Goal: Information Seeking & Learning: Check status

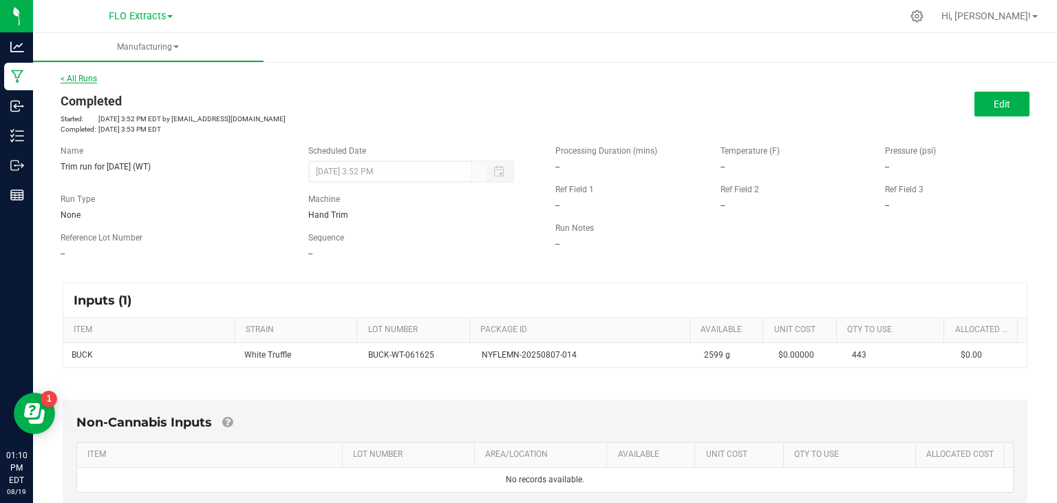
click at [78, 77] on link "< All Runs" at bounding box center [79, 79] width 36 height 10
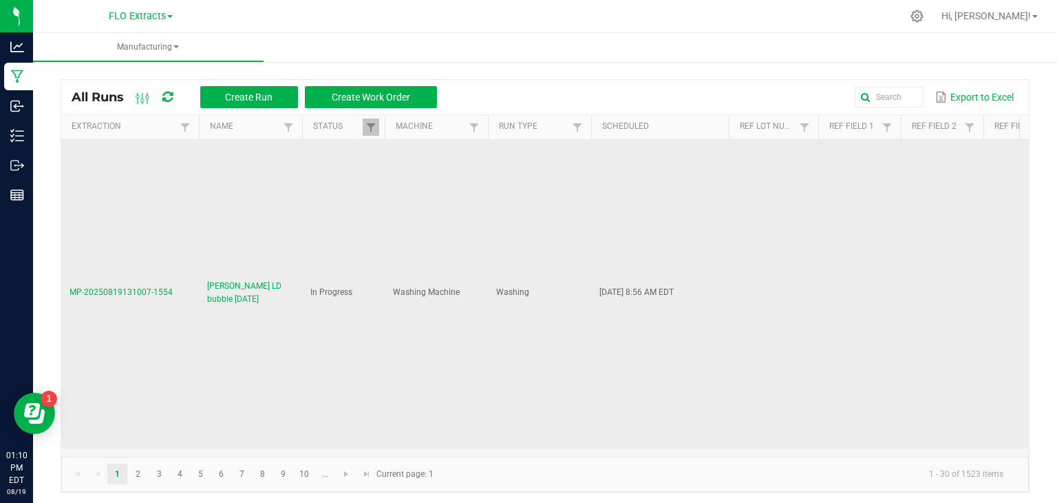
scroll to position [138, 0]
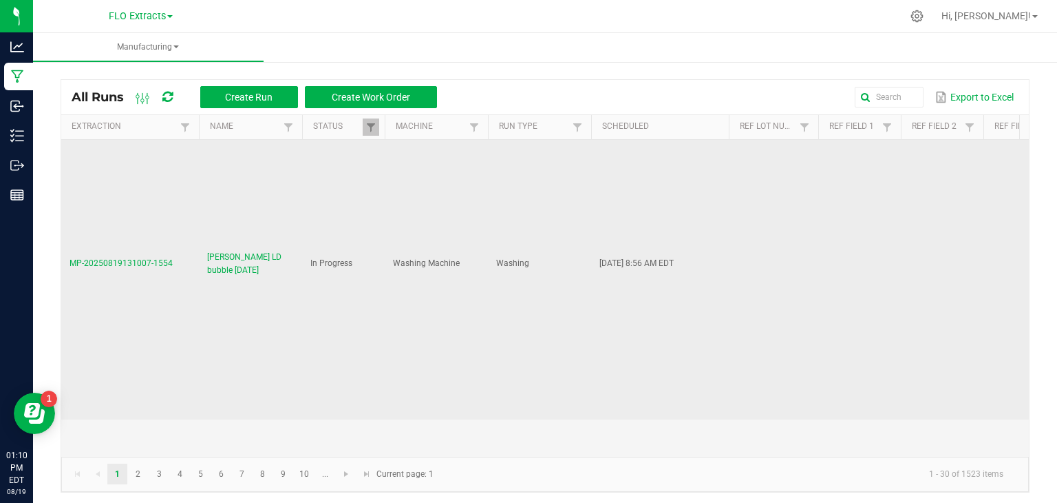
drag, startPoint x: 168, startPoint y: 262, endPoint x: 62, endPoint y: 272, distance: 106.5
click at [62, 272] on td "MP-20250819131007-1554" at bounding box center [130, 264] width 138 height 310
click at [304, 318] on td "In Progress" at bounding box center [343, 264] width 83 height 310
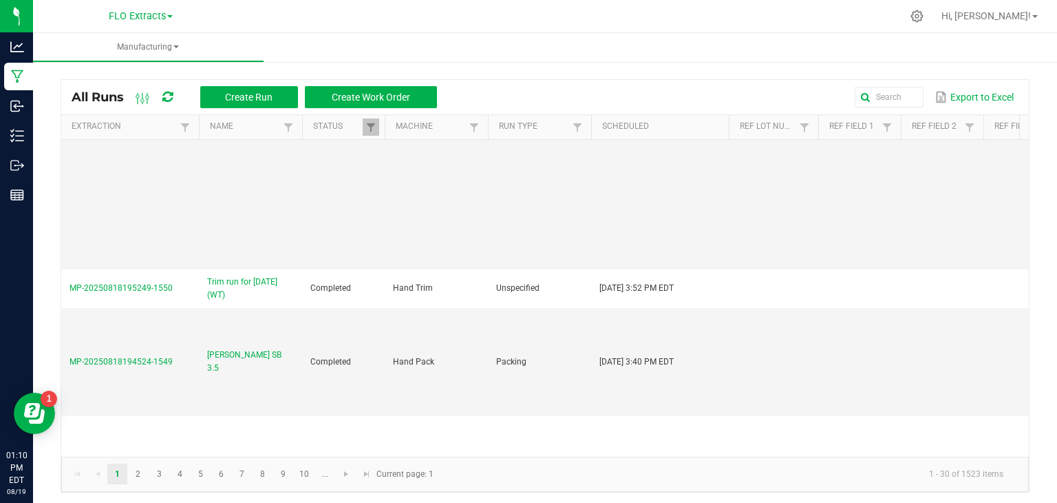
scroll to position [757, 0]
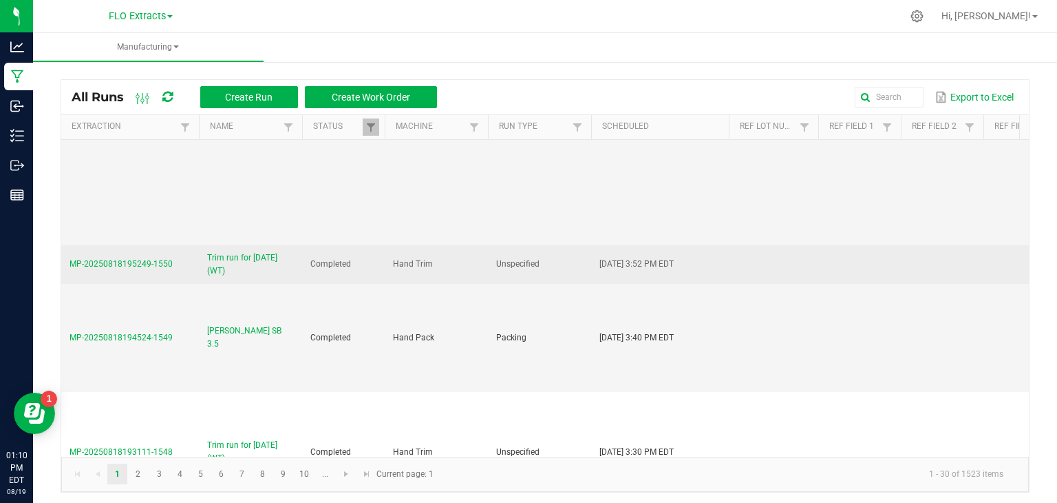
click at [129, 259] on span "MP-20250818195249-1550" at bounding box center [121, 264] width 103 height 10
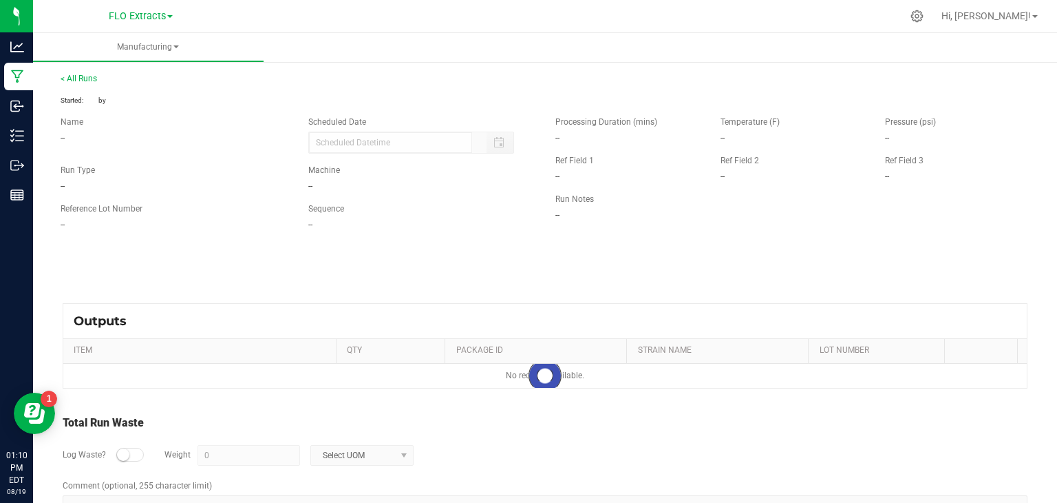
type input "[DATE] 3:52 PM"
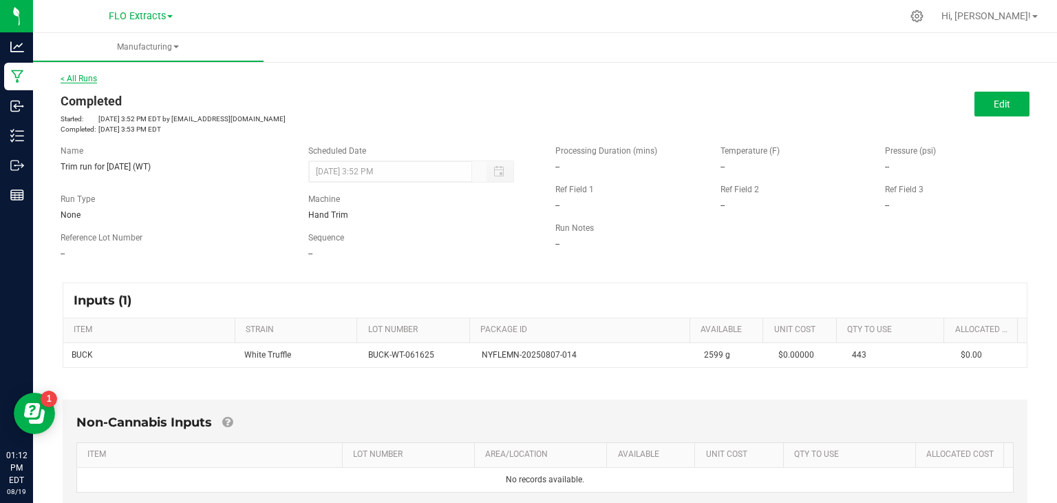
click at [93, 78] on link "< All Runs" at bounding box center [79, 79] width 36 height 10
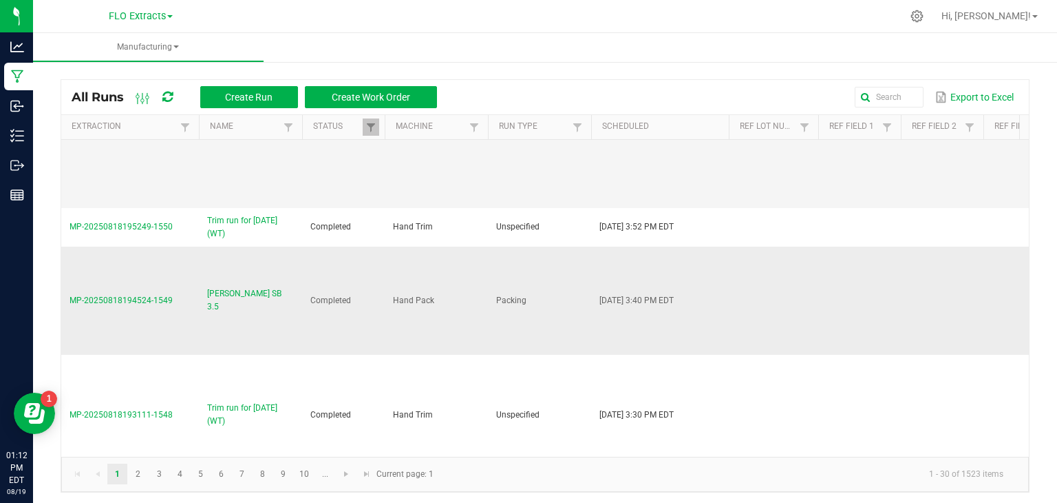
scroll to position [826, 0]
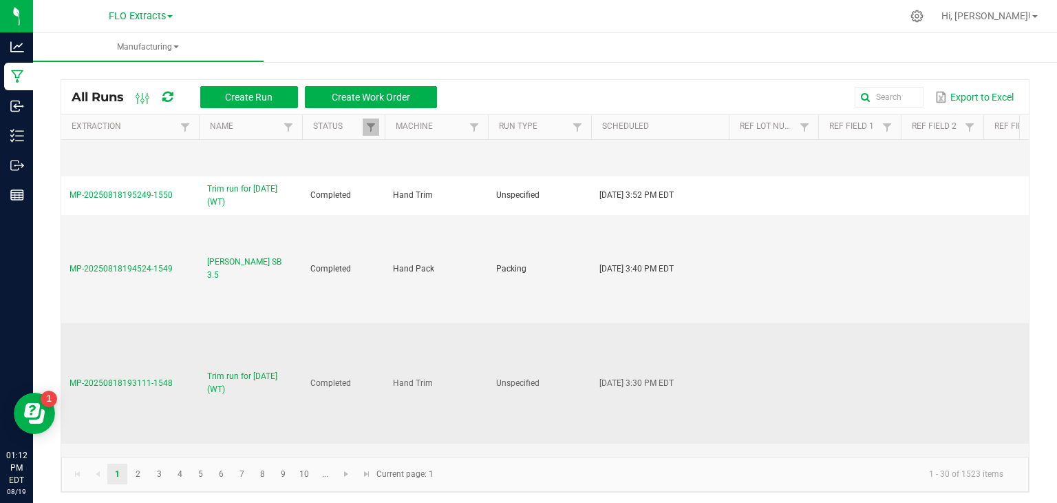
click at [248, 370] on span "Trim run for [DATE] (WT)" at bounding box center [250, 383] width 87 height 26
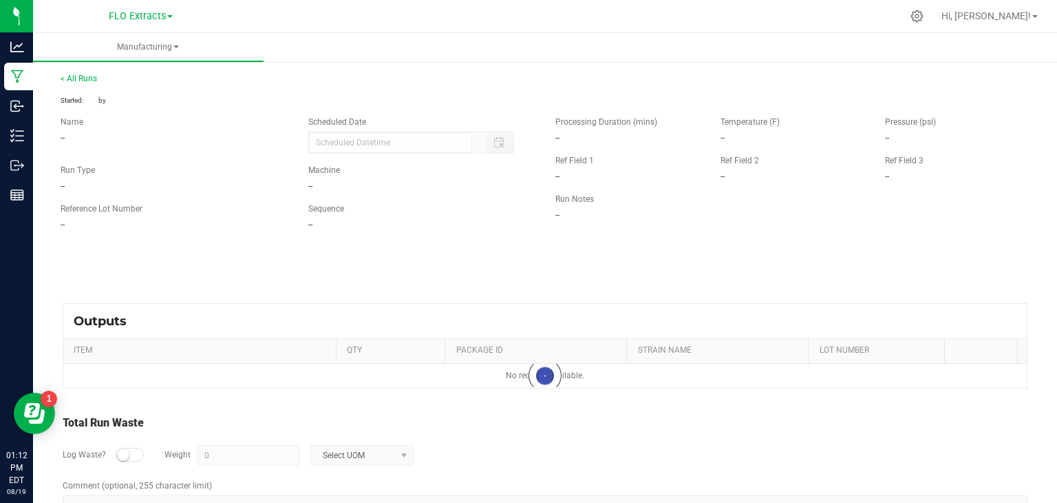
type input "[DATE] 3:30 PM"
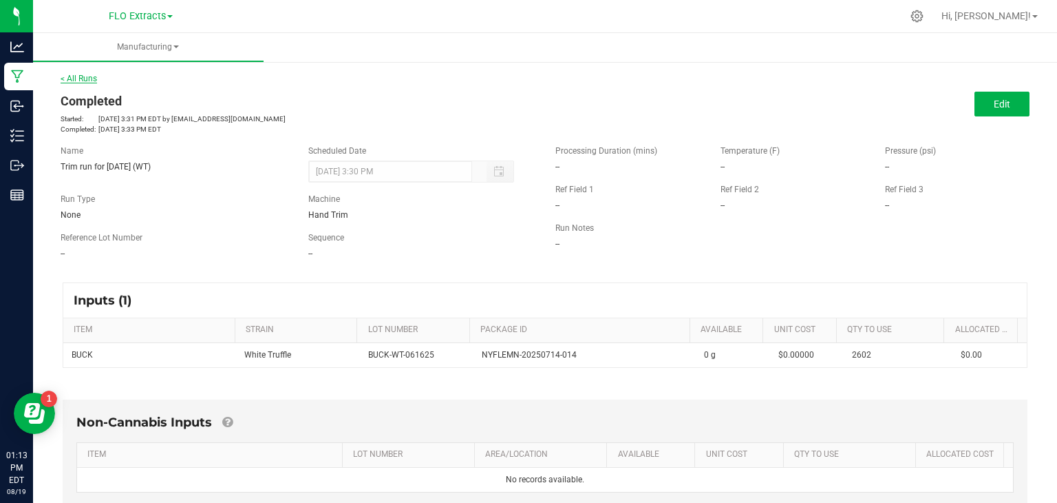
click at [83, 79] on link "< All Runs" at bounding box center [79, 79] width 36 height 10
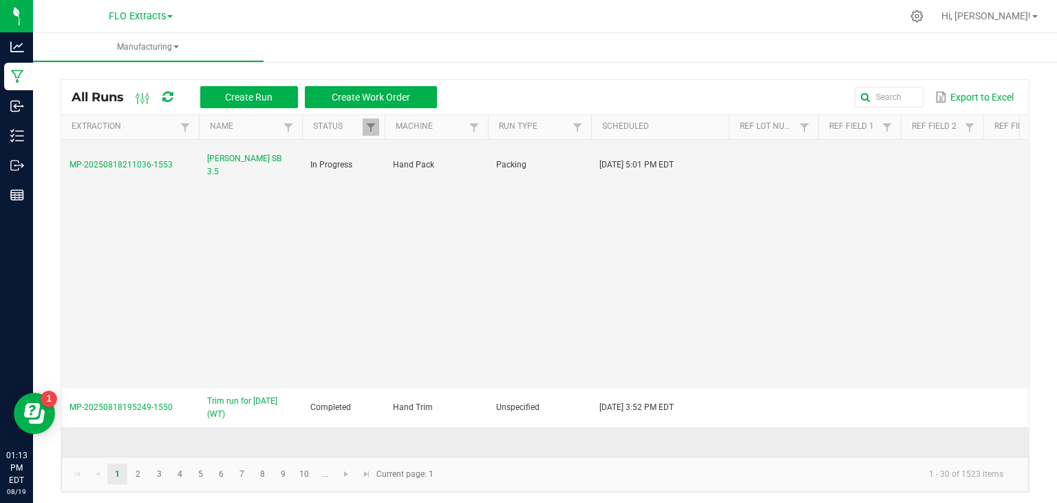
scroll to position [757, 0]
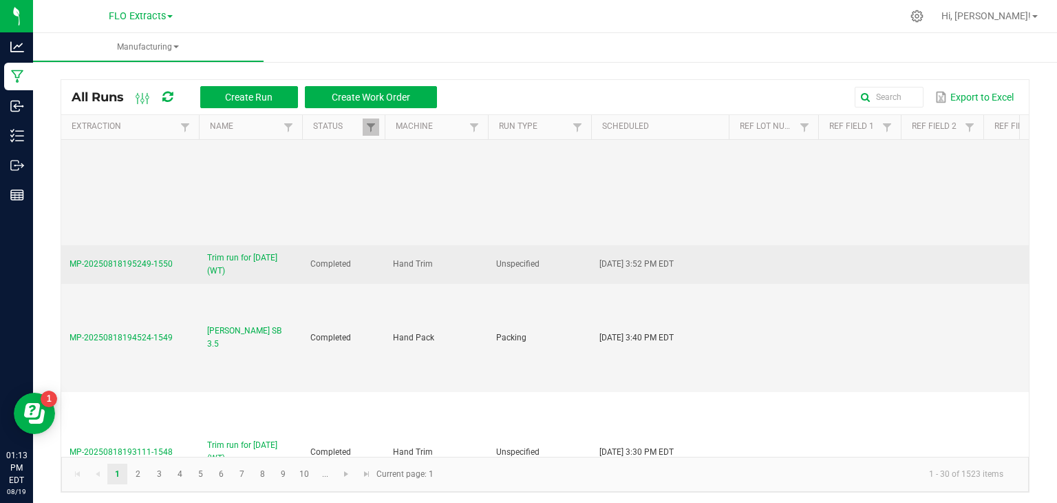
drag, startPoint x: 171, startPoint y: 260, endPoint x: 63, endPoint y: 268, distance: 108.4
click at [63, 268] on td "MP-20250818195249-1550" at bounding box center [130, 264] width 138 height 39
copy span "MP-20250818195249-1550"
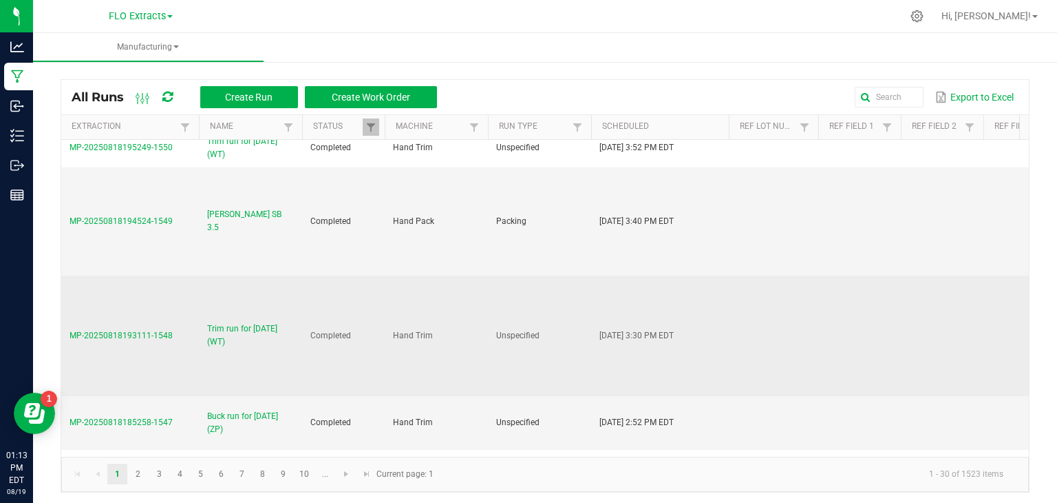
scroll to position [895, 0]
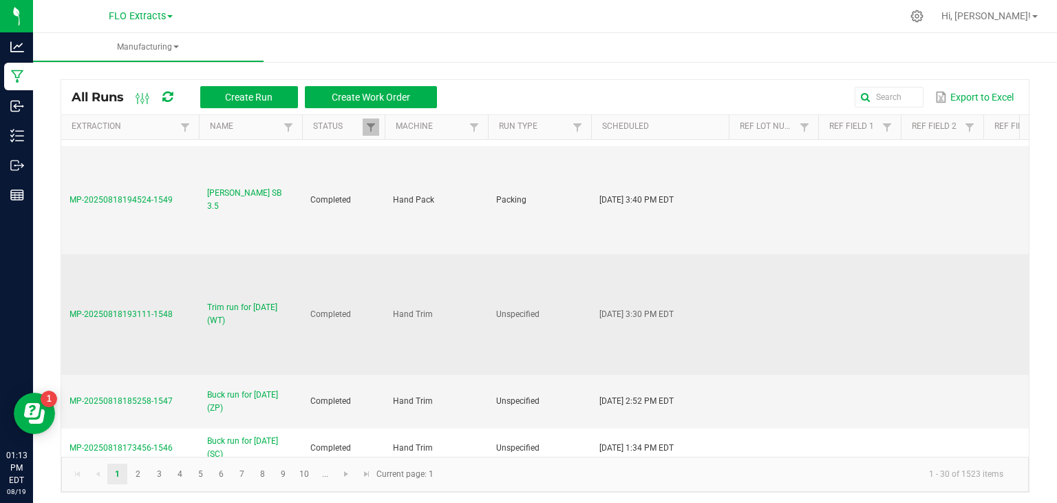
drag, startPoint x: 171, startPoint y: 291, endPoint x: 65, endPoint y: 293, distance: 106.0
click at [65, 293] on td "MP-20250818193111-1548" at bounding box center [130, 314] width 138 height 121
copy span "MP-20250818193111-1548"
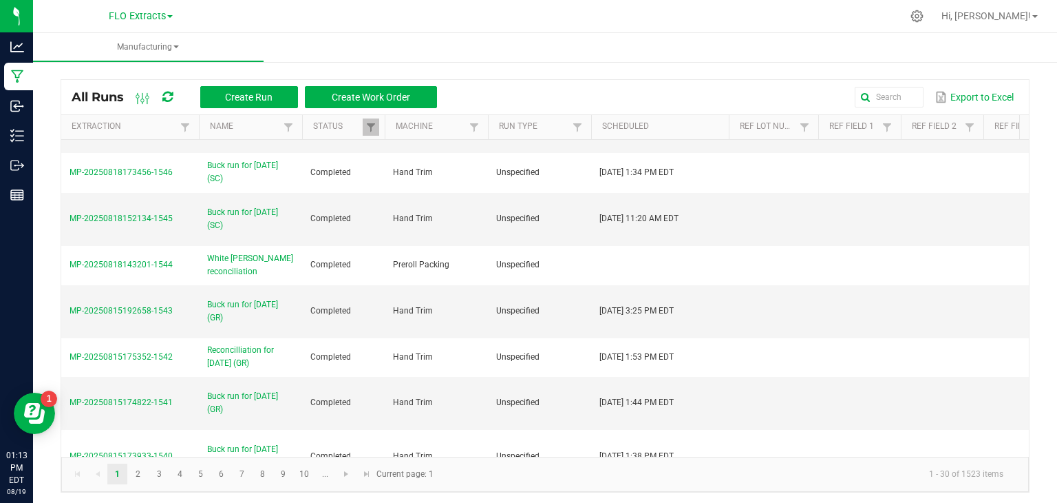
scroll to position [826, 0]
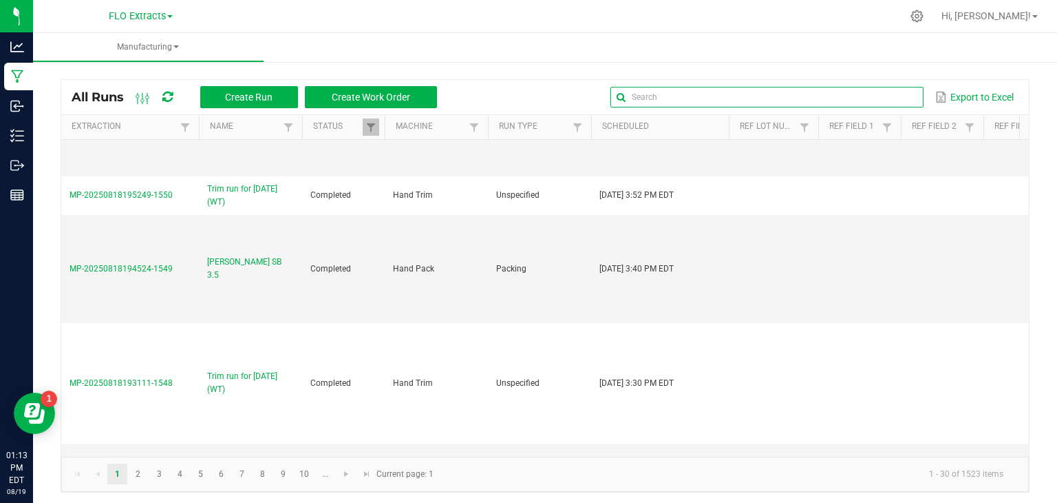
click at [877, 98] on input "text" at bounding box center [767, 97] width 313 height 21
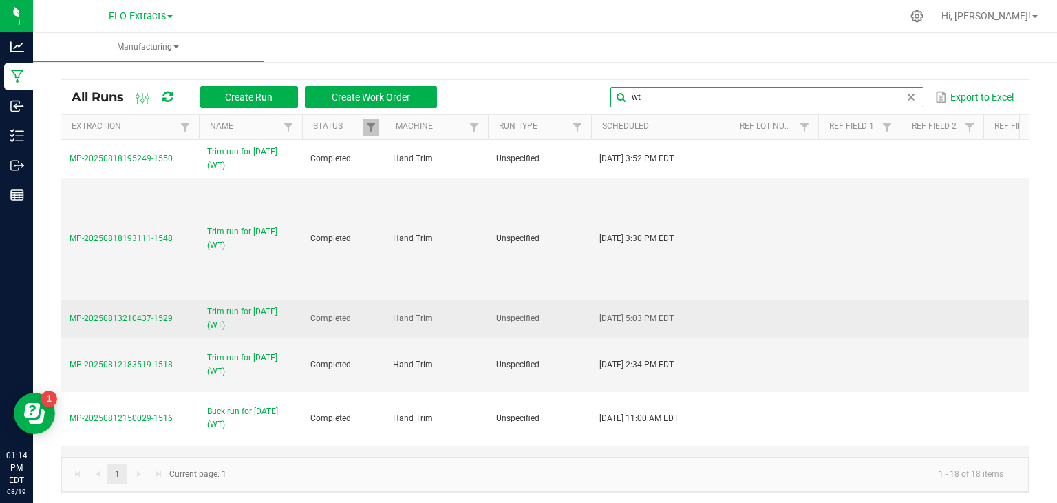
type input "wt"
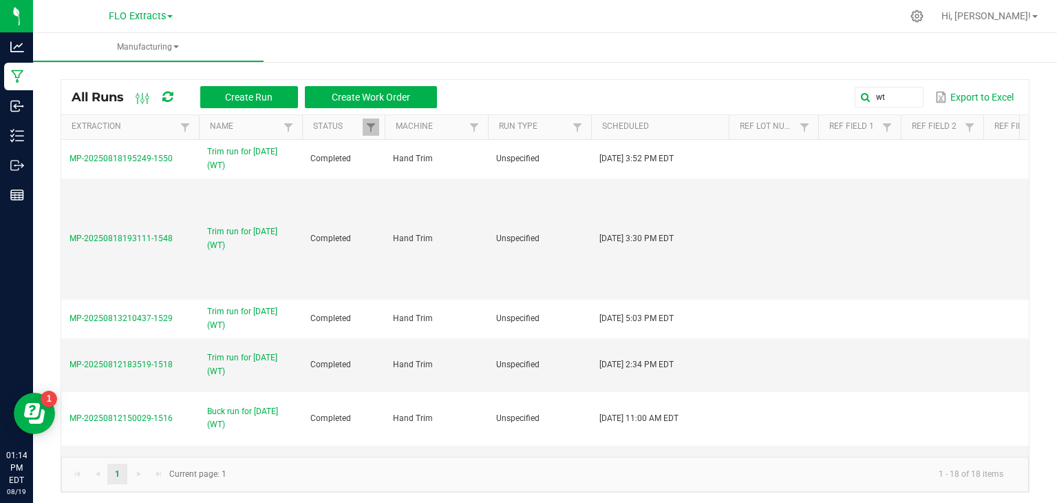
drag, startPoint x: 169, startPoint y: 318, endPoint x: 59, endPoint y: 323, distance: 110.3
click at [59, 323] on div "All Runs Create Run Create Work Order wt Export to Excel Extraction Name Status…" at bounding box center [545, 283] width 1024 height 448
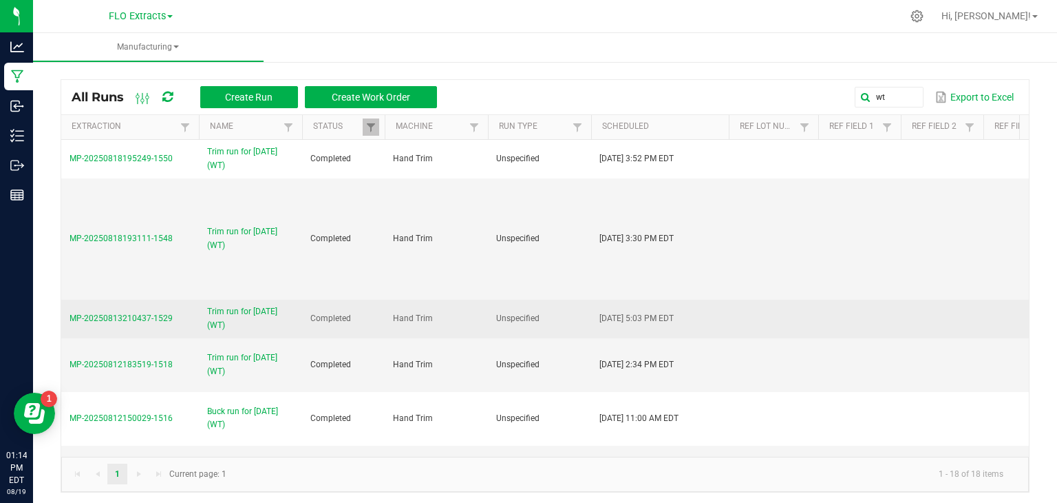
click at [92, 324] on td "MP-20250813210437-1529" at bounding box center [130, 318] width 138 height 39
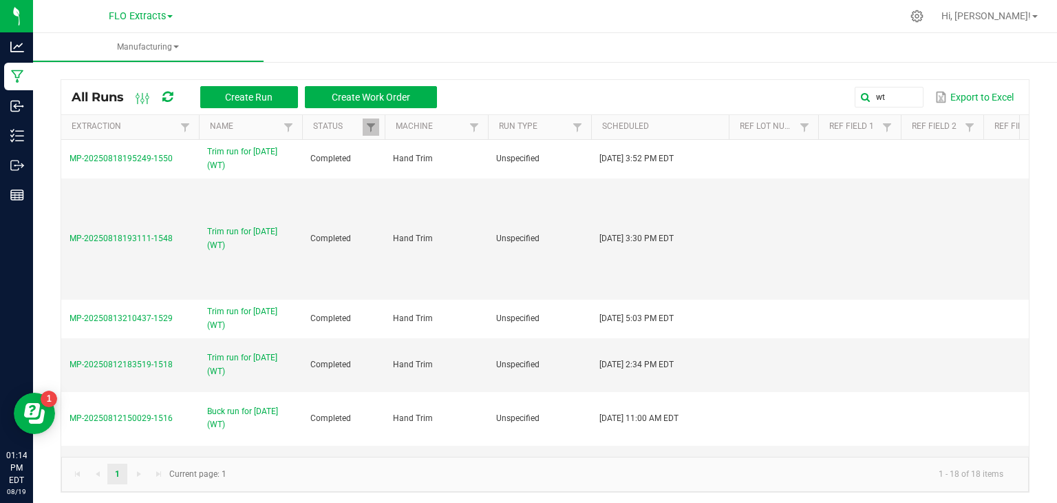
drag, startPoint x: 168, startPoint y: 318, endPoint x: 59, endPoint y: 323, distance: 109.6
click at [59, 323] on div "All Runs Create Run Create Work Order wt Export to Excel Extraction Name Status…" at bounding box center [545, 283] width 1024 height 448
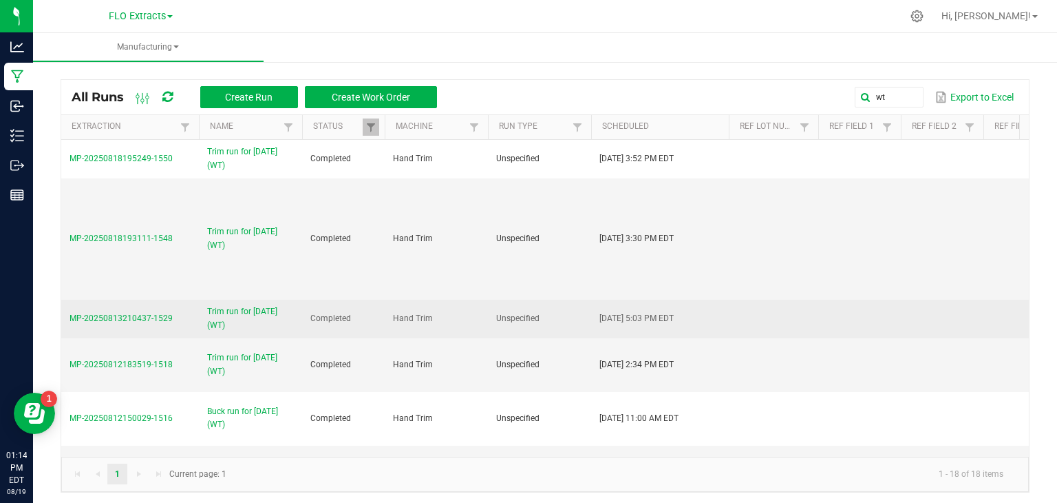
click at [182, 317] on td "MP-20250813210437-1529" at bounding box center [130, 318] width 138 height 39
click at [170, 319] on td "MP-20250813210437-1529" at bounding box center [130, 318] width 138 height 39
drag, startPoint x: 170, startPoint y: 319, endPoint x: 69, endPoint y: 323, distance: 101.3
click at [69, 323] on td "MP-20250813210437-1529" at bounding box center [130, 318] width 138 height 39
copy span "MP-20250813210437-1529"
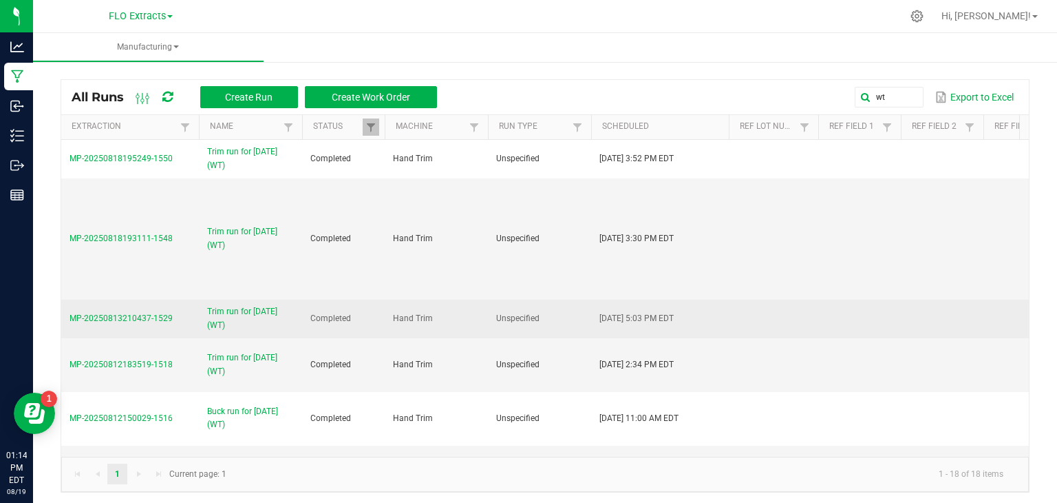
click at [274, 313] on span "Trim run for [DATE] (WT)" at bounding box center [250, 318] width 87 height 26
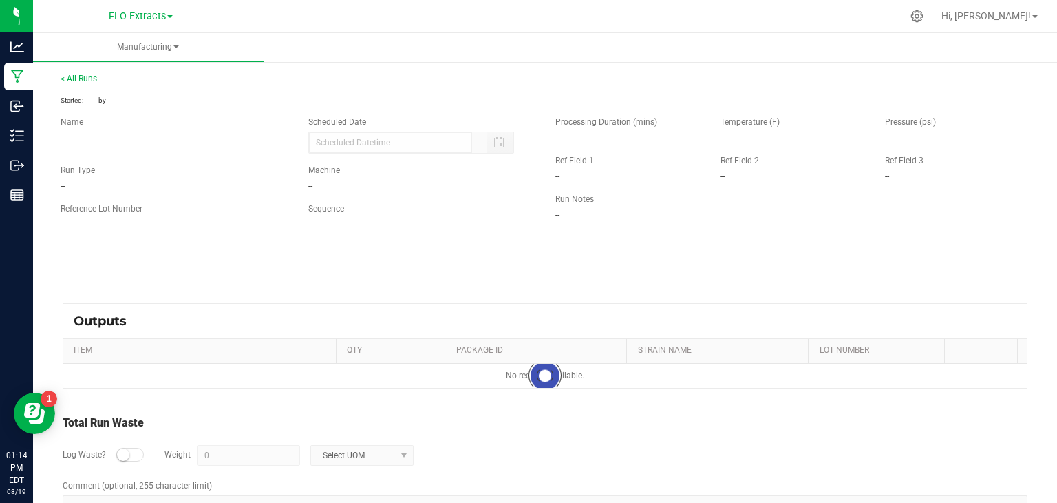
type input "[DATE] 5:03 PM"
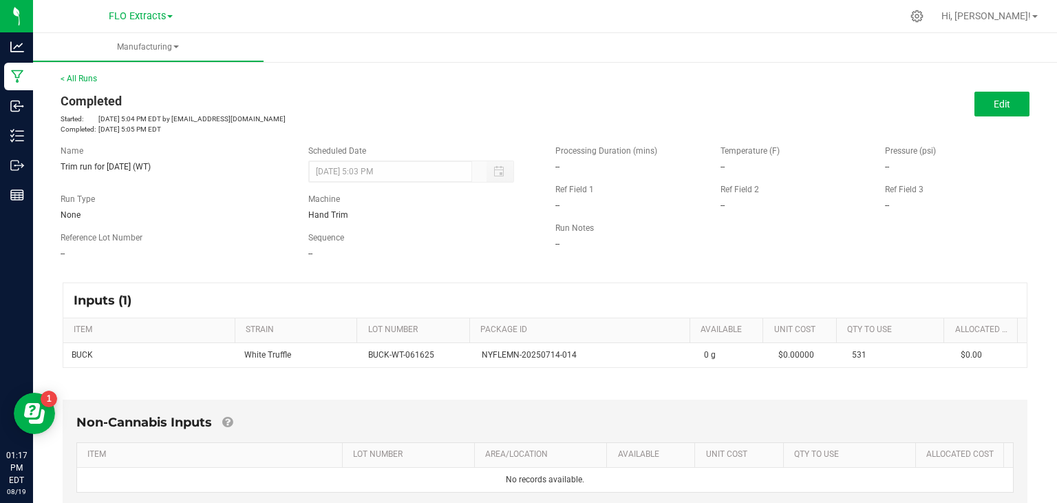
click at [74, 96] on div "Completed" at bounding box center [298, 101] width 474 height 19
click at [88, 75] on link "< All Runs" at bounding box center [79, 79] width 36 height 10
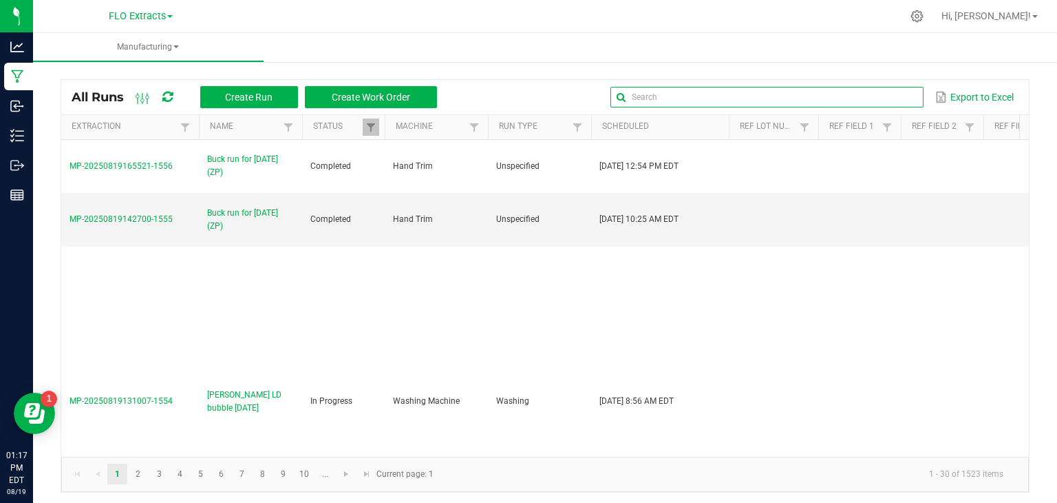
click at [885, 101] on input "text" at bounding box center [767, 97] width 313 height 21
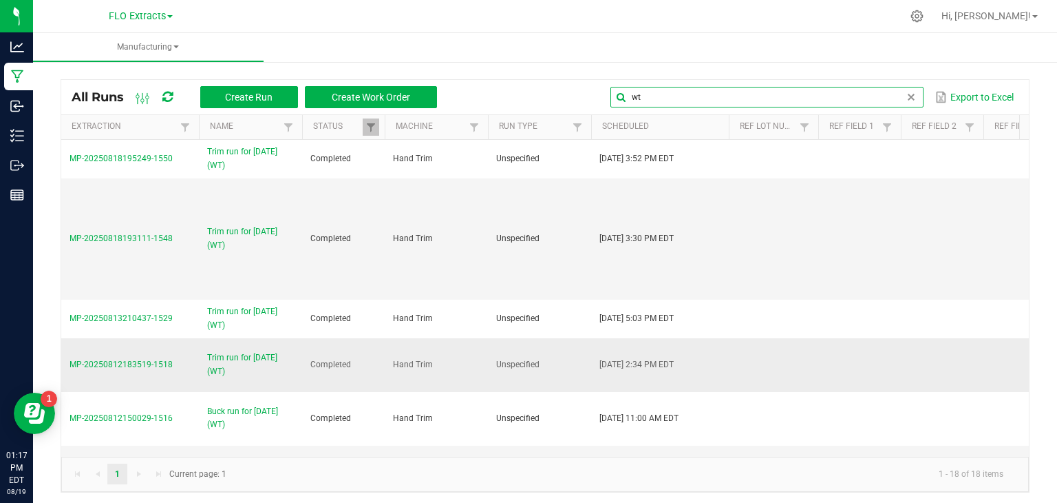
type input "wt"
drag, startPoint x: 170, startPoint y: 361, endPoint x: 63, endPoint y: 361, distance: 106.7
click at [61, 364] on td "MP-20250812183519-1518" at bounding box center [130, 365] width 138 height 54
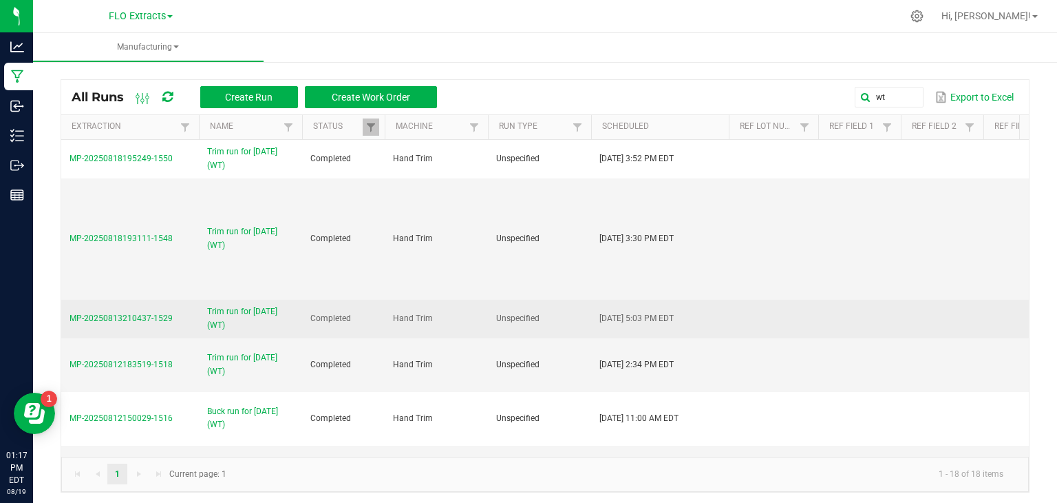
copy span "MP-20250812183519-1518"
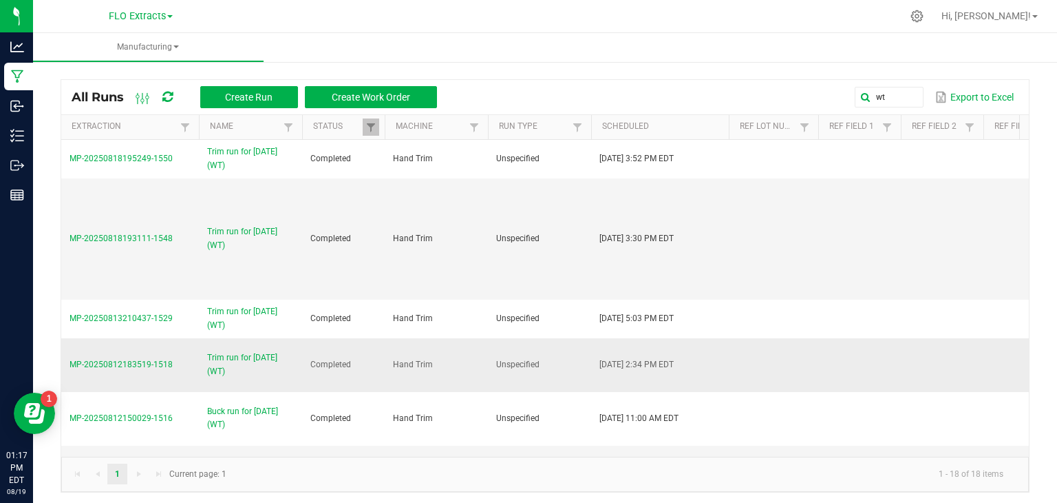
click at [253, 353] on span "Trim run for [DATE] (WT)" at bounding box center [250, 364] width 87 height 26
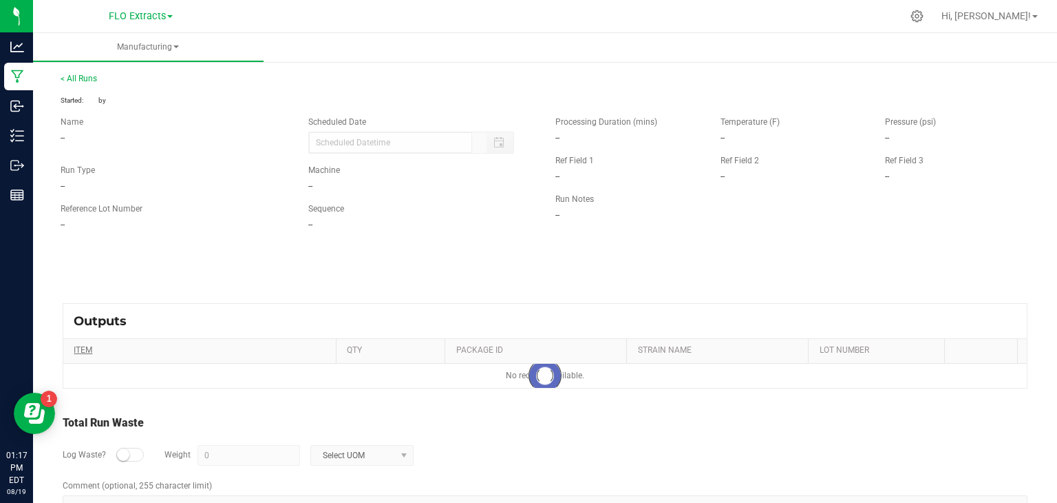
type input "[DATE] 2:34 PM"
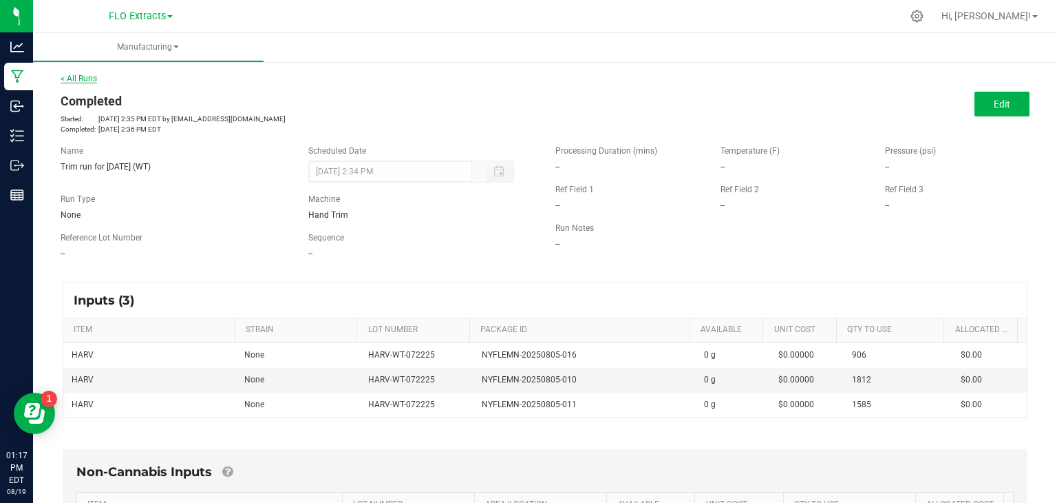
click at [83, 78] on link "< All Runs" at bounding box center [79, 79] width 36 height 10
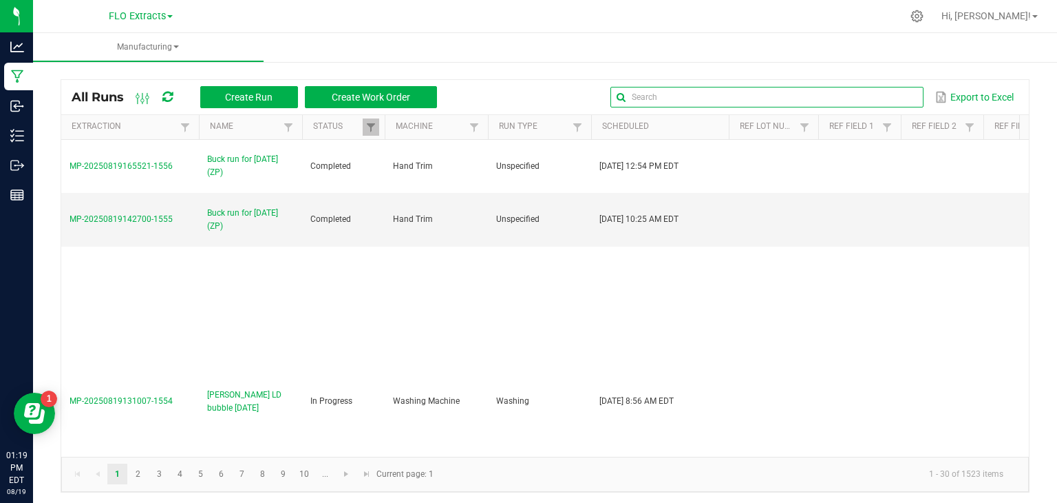
click at [881, 98] on input "text" at bounding box center [767, 97] width 313 height 21
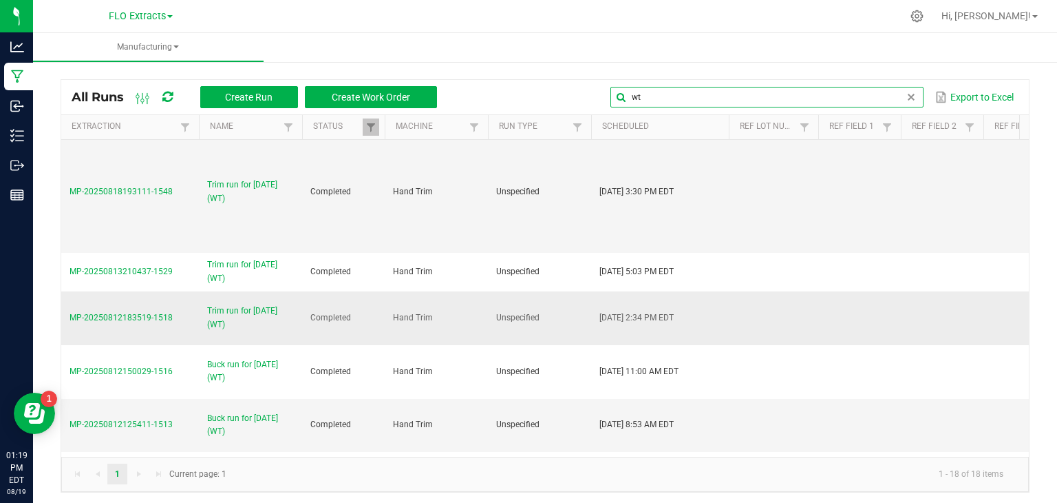
scroll to position [69, 0]
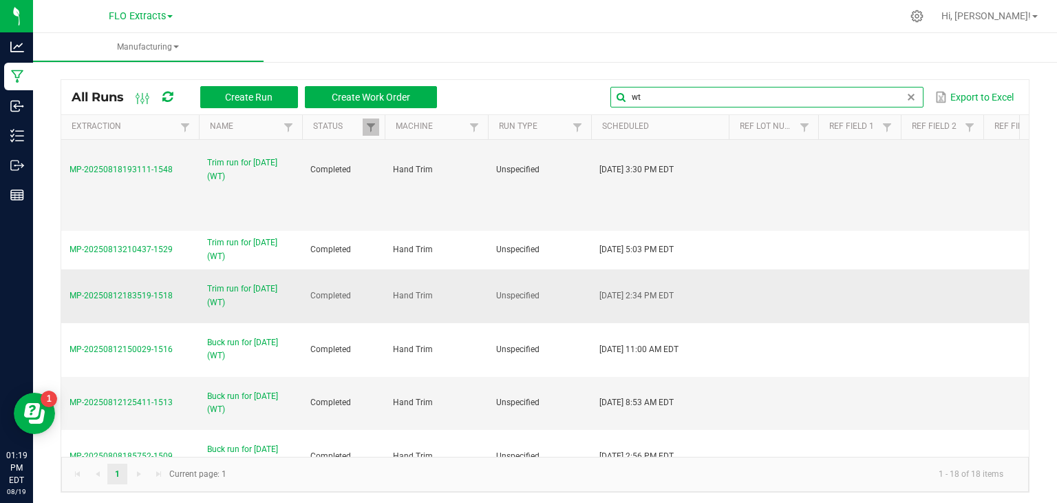
type input "wt"
click at [233, 289] on span "Trim run for [DATE] (WT)" at bounding box center [250, 295] width 87 height 26
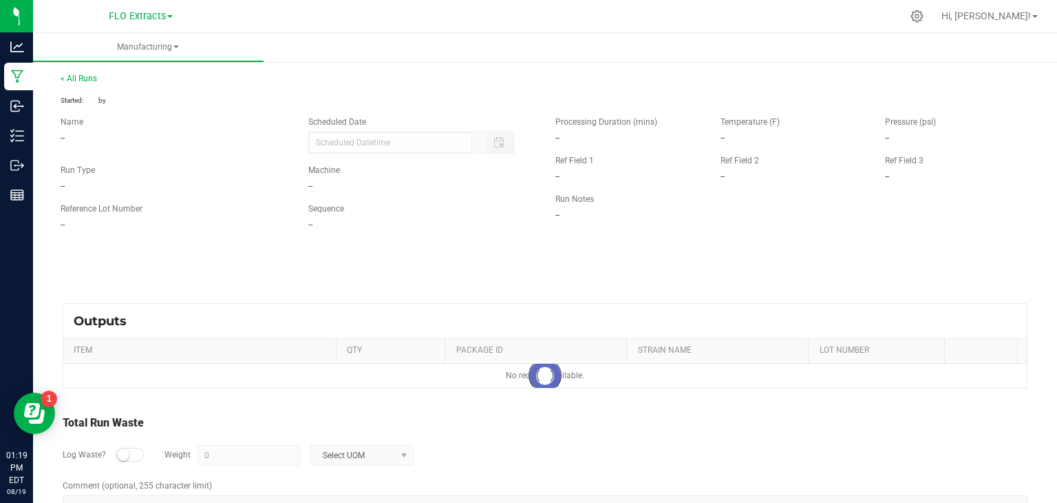
type input "[DATE] 2:34 PM"
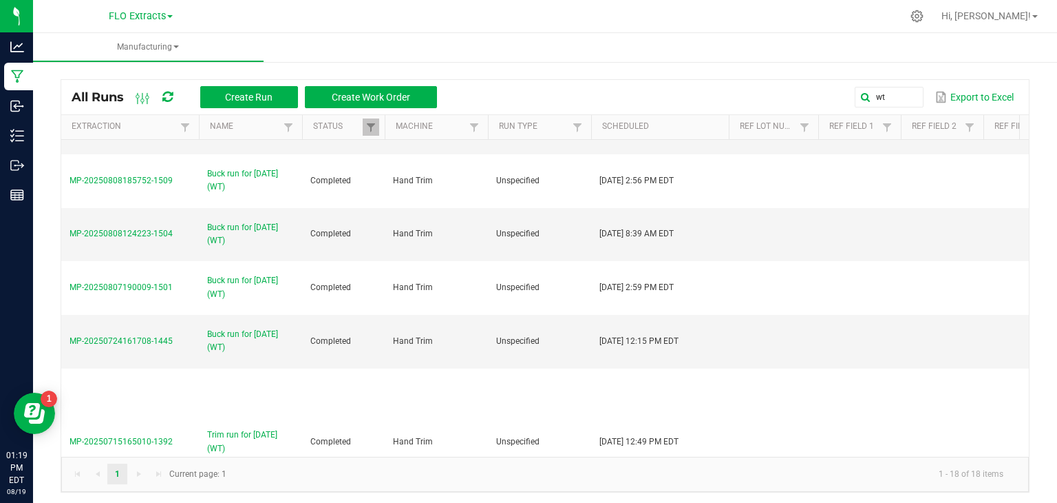
scroll to position [413, 0]
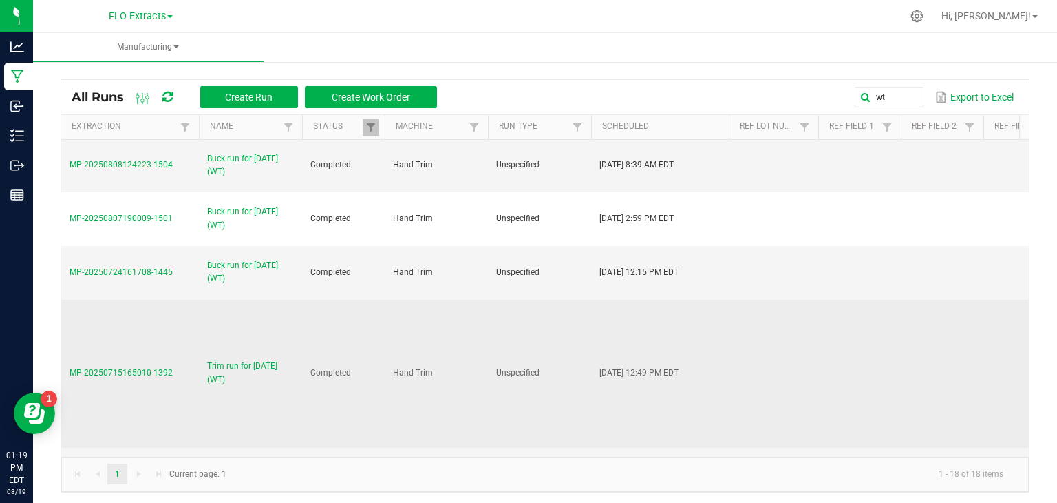
click at [250, 359] on span "Trim run for [DATE] (WT)" at bounding box center [250, 372] width 87 height 26
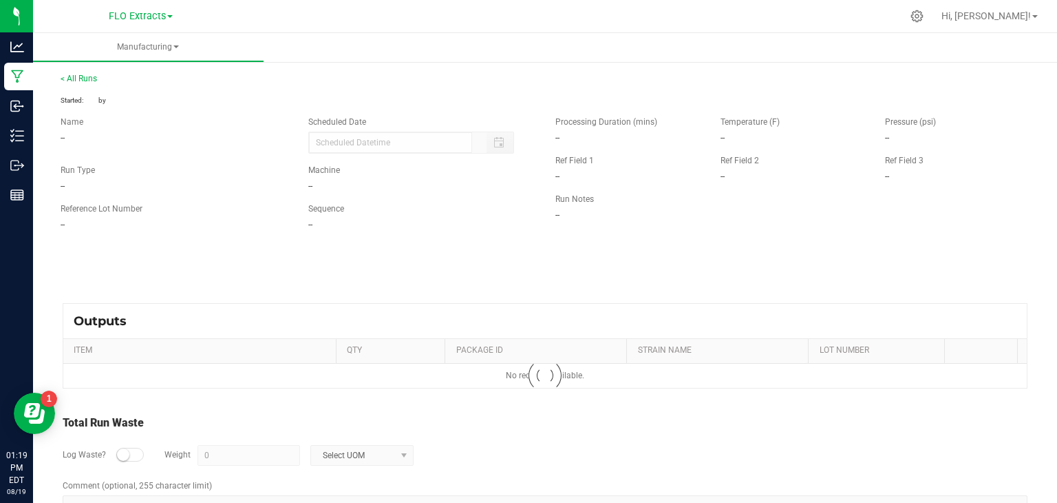
type input "[DATE] 12:49 PM"
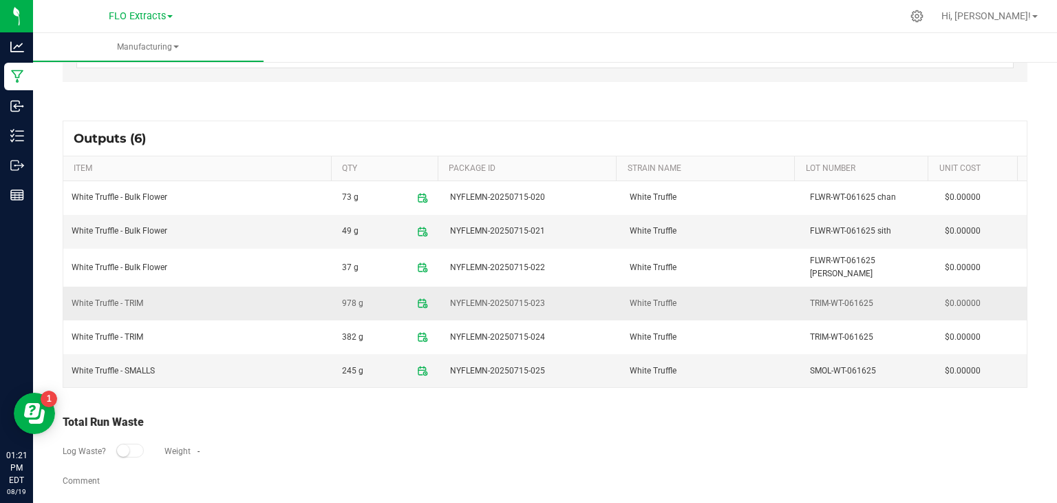
scroll to position [430, 0]
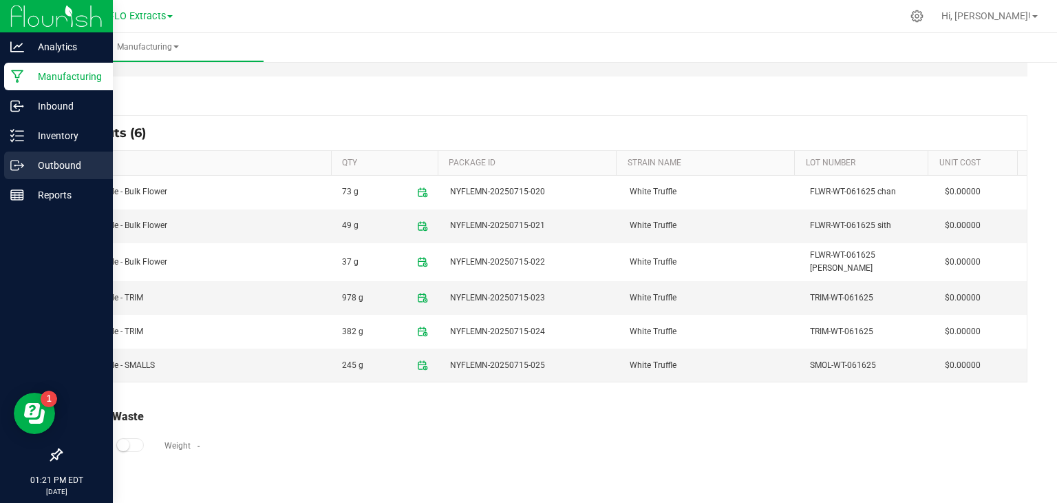
click at [56, 167] on p "Outbound" at bounding box center [65, 165] width 83 height 17
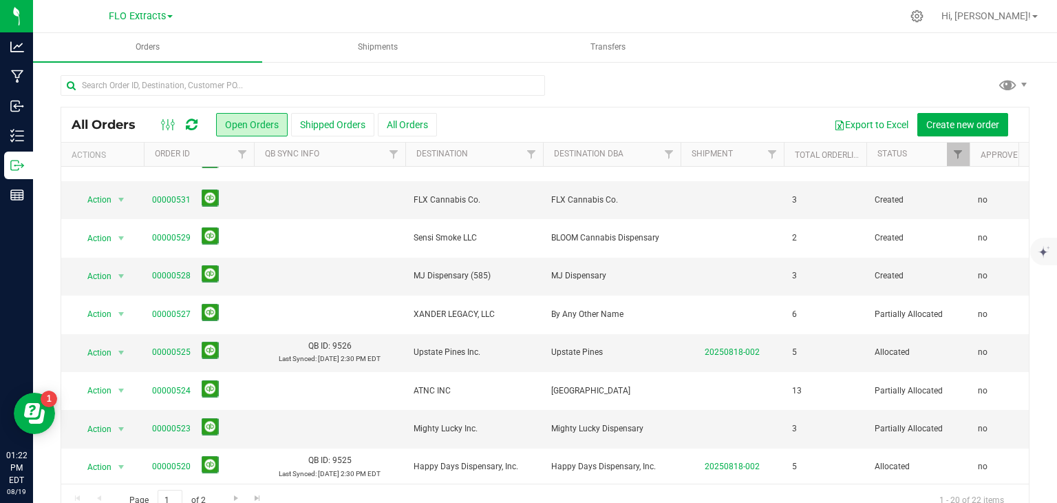
scroll to position [109, 0]
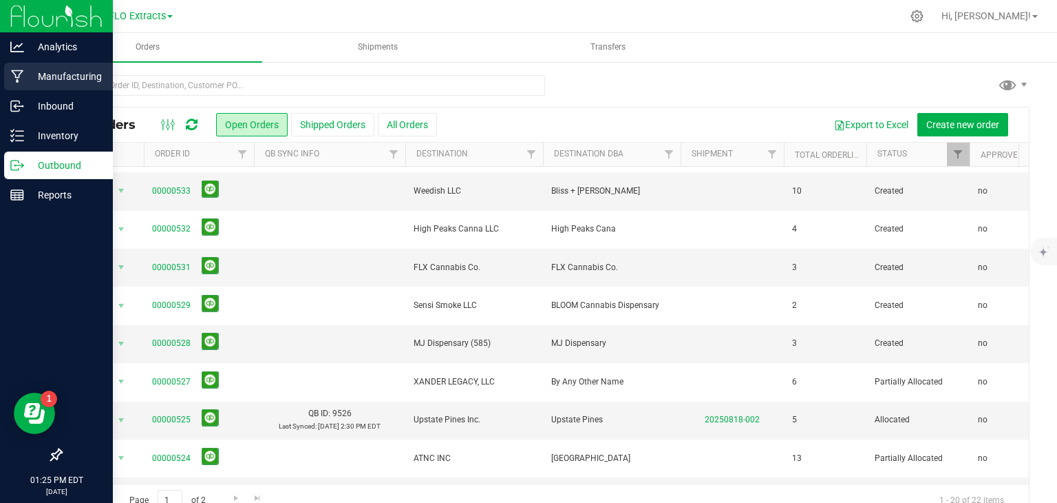
click at [63, 75] on p "Manufacturing" at bounding box center [65, 76] width 83 height 17
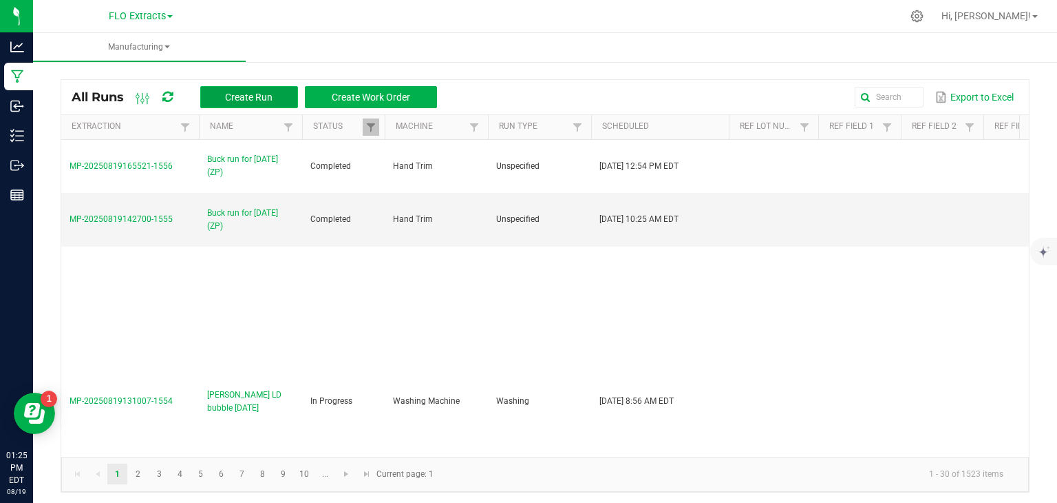
click at [262, 86] on button "Create Run" at bounding box center [249, 97] width 98 height 22
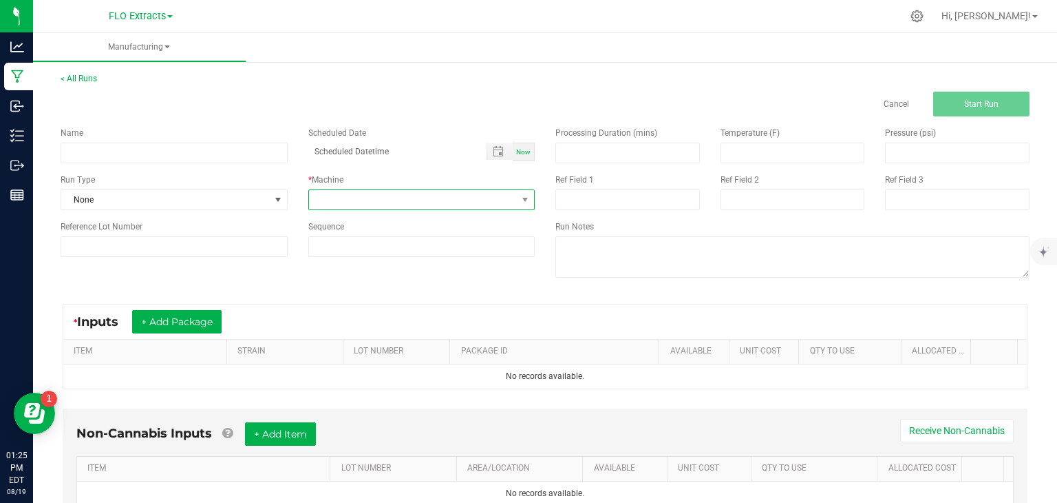
click at [388, 199] on span at bounding box center [413, 199] width 209 height 19
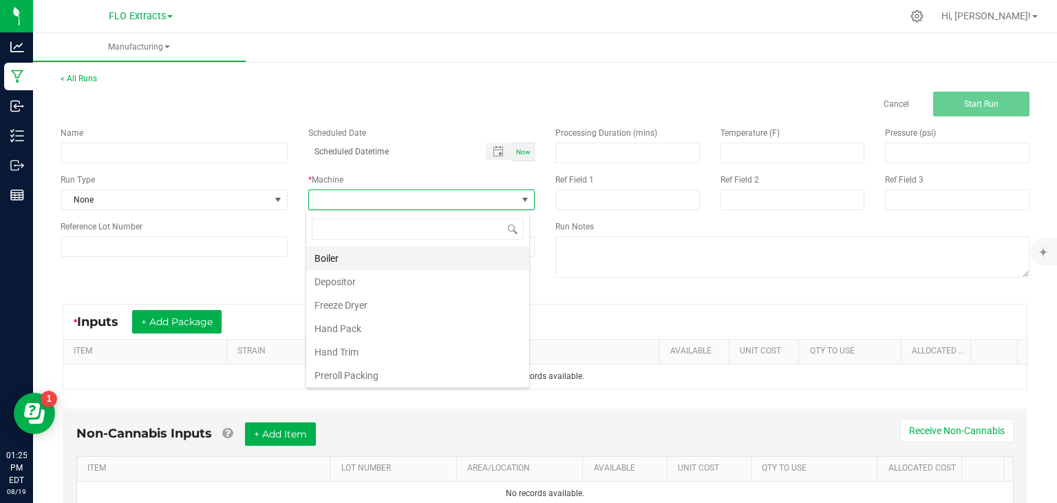
scroll to position [20, 224]
click at [372, 257] on li "Boiler" at bounding box center [417, 257] width 223 height 23
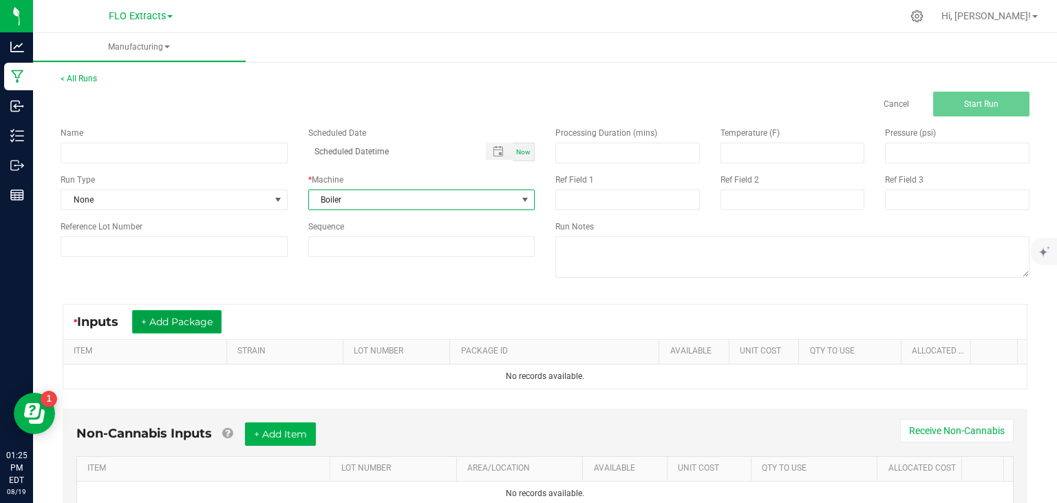
click at [165, 327] on button "+ Add Package" at bounding box center [177, 321] width 90 height 23
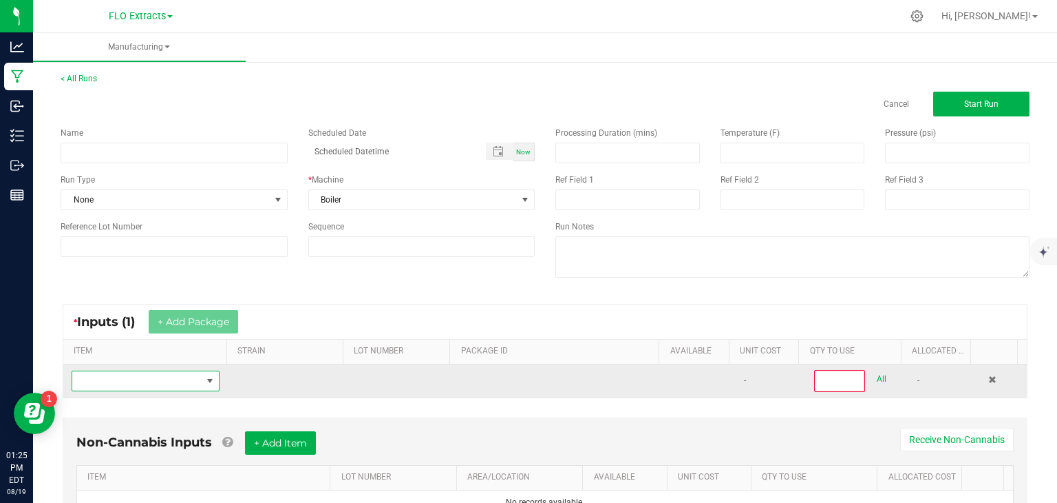
click at [149, 383] on span "NO DATA FOUND" at bounding box center [136, 380] width 129 height 19
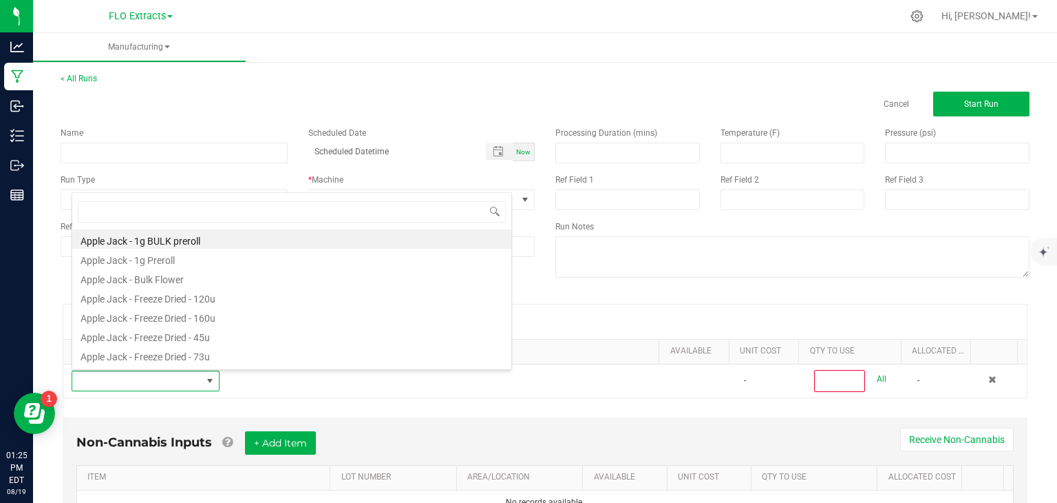
scroll to position [482, 0]
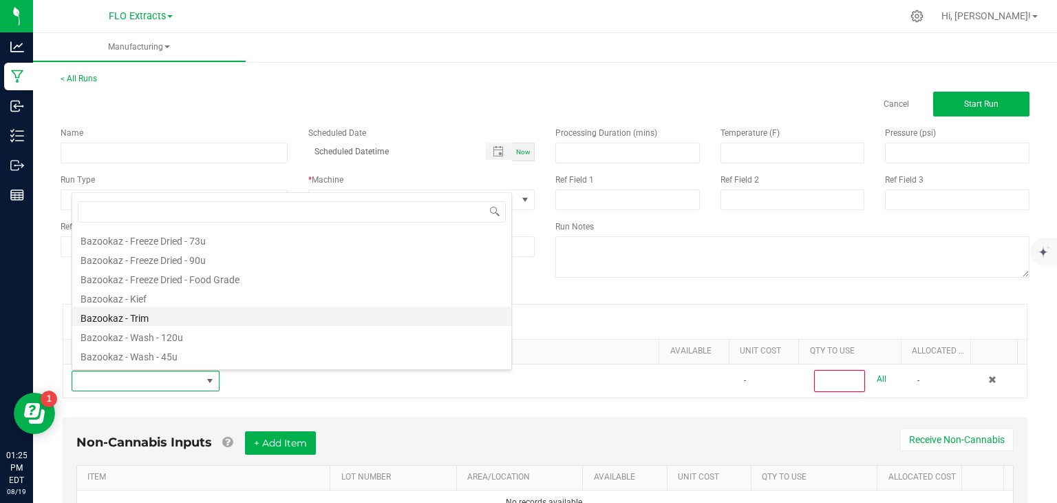
click at [143, 315] on li "Bazookaz - Trim" at bounding box center [291, 315] width 439 height 19
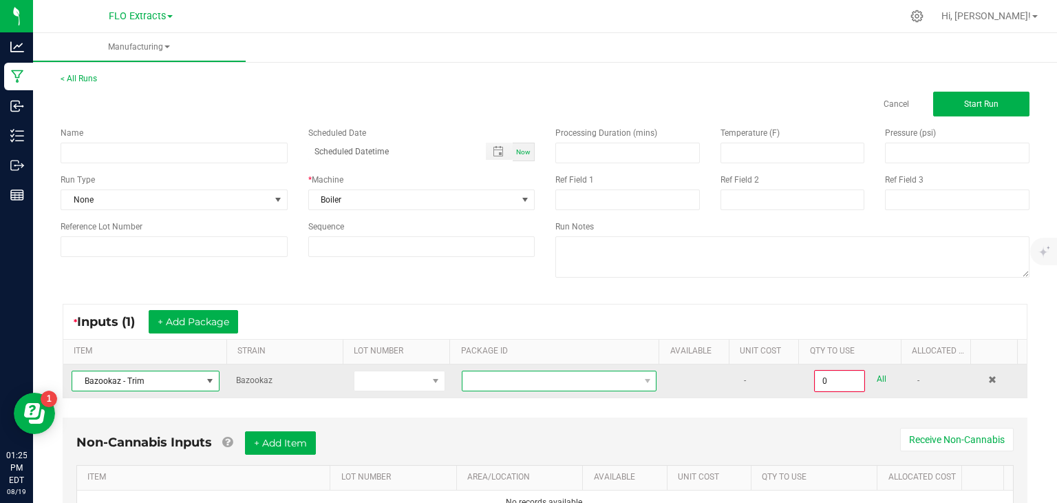
click at [492, 375] on span at bounding box center [551, 380] width 176 height 19
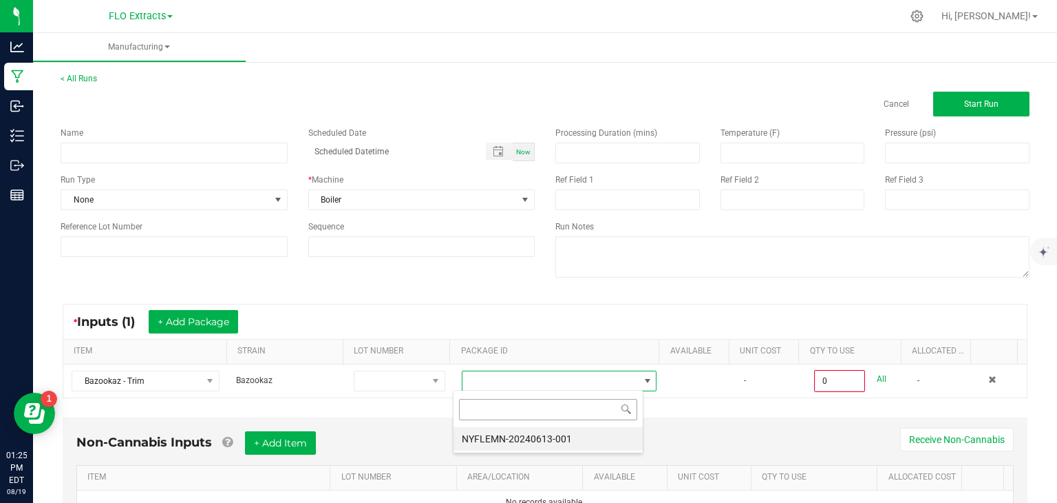
scroll to position [20, 190]
click at [523, 437] on li "NYFLEMN-20240613-001" at bounding box center [548, 438] width 189 height 23
type input "0.0000 g"
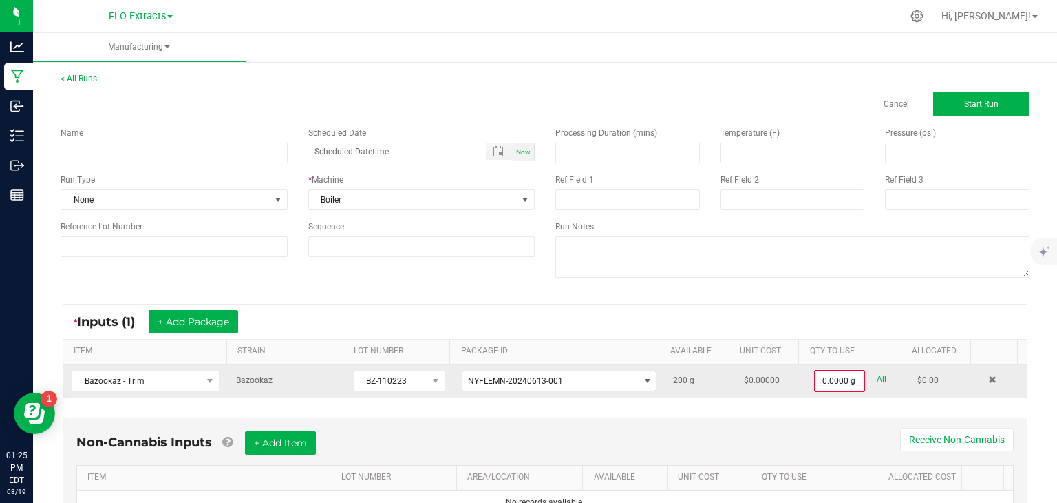
drag, startPoint x: 859, startPoint y: 375, endPoint x: 649, endPoint y: 391, distance: 211.3
click at [865, 376] on div "All" at bounding box center [876, 379] width 22 height 19
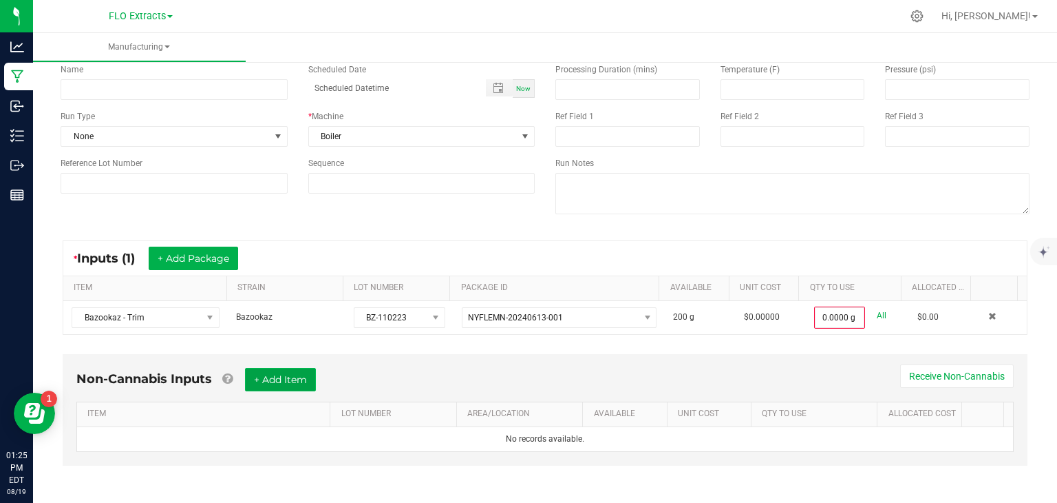
click at [267, 370] on button "+ Add Item" at bounding box center [280, 379] width 71 height 23
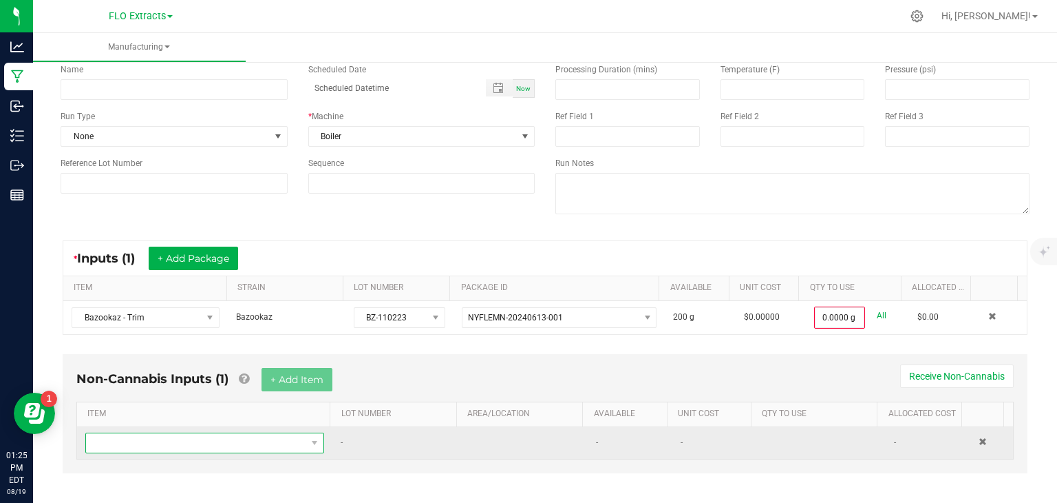
click at [198, 439] on span "NO DATA FOUND" at bounding box center [196, 442] width 220 height 19
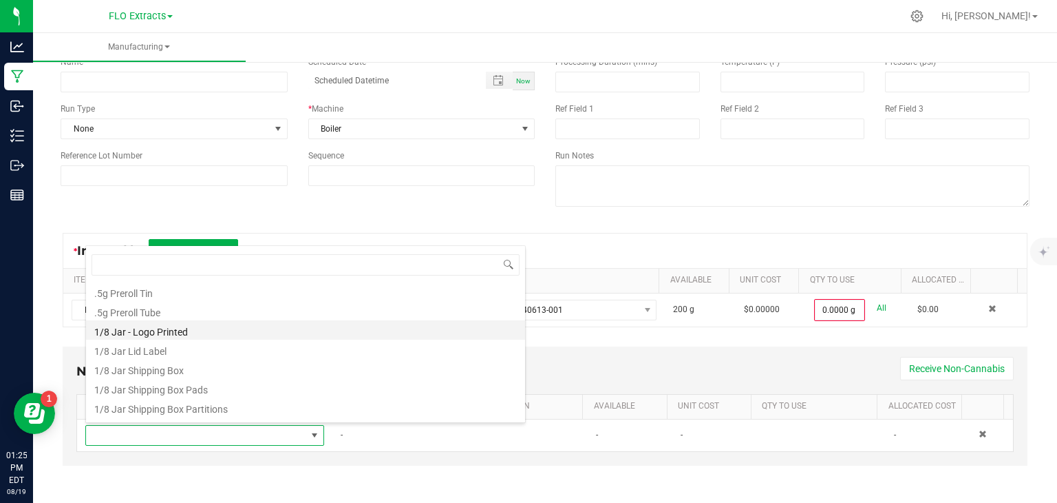
scroll to position [0, 0]
type input "eighth"
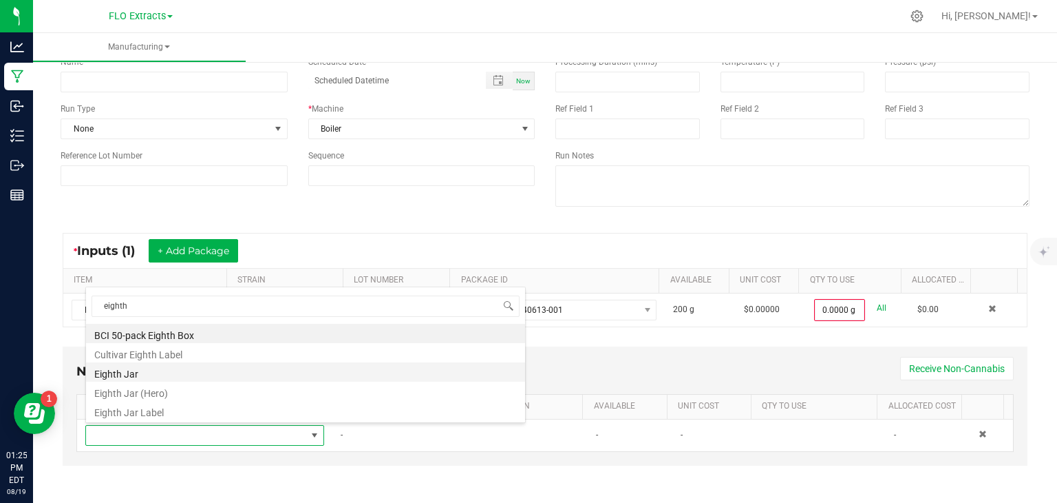
click at [143, 375] on li "Eighth Jar" at bounding box center [305, 371] width 439 height 19
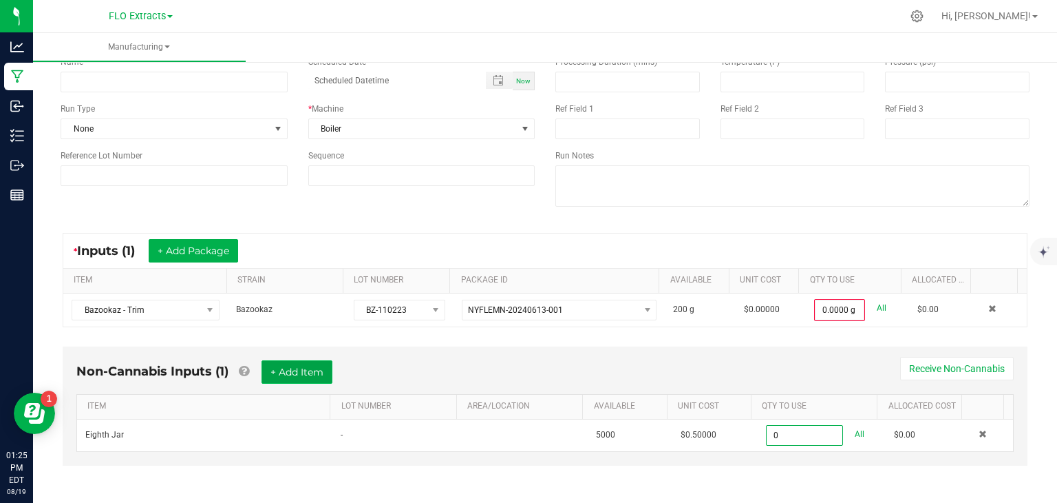
type input "0 ea"
click at [303, 372] on button "+ Add Item" at bounding box center [297, 371] width 71 height 23
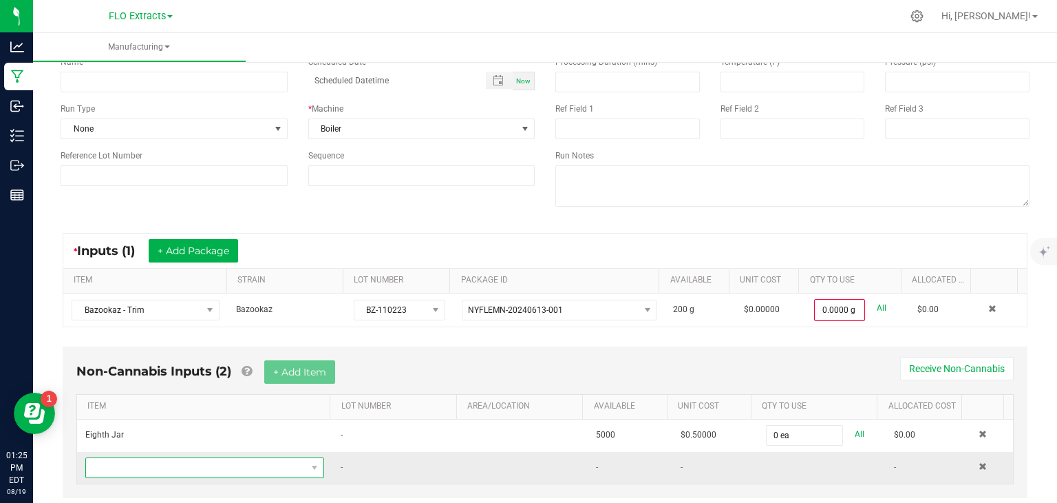
click at [179, 464] on span "NO DATA FOUND" at bounding box center [196, 467] width 220 height 19
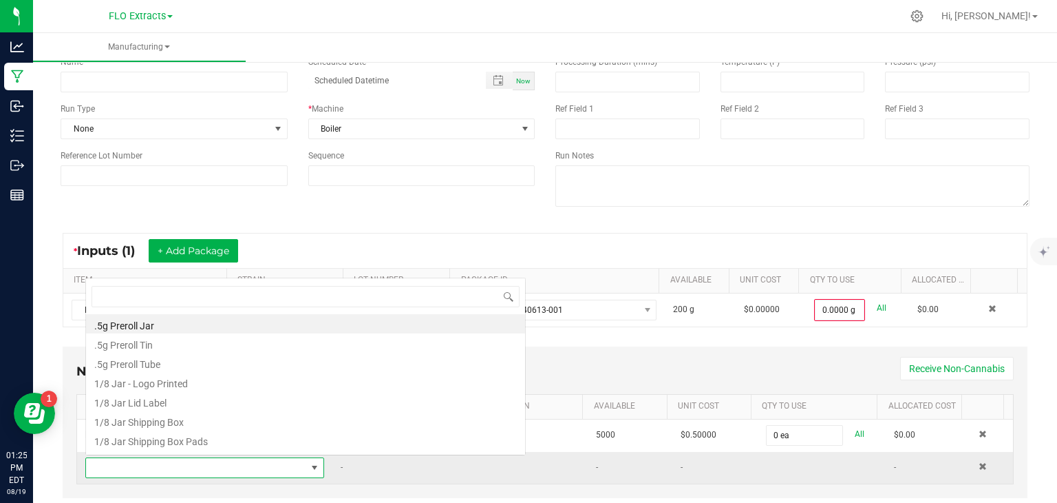
scroll to position [20, 230]
click at [173, 386] on li "1/8 Jar - Logo Printed" at bounding box center [305, 381] width 439 height 19
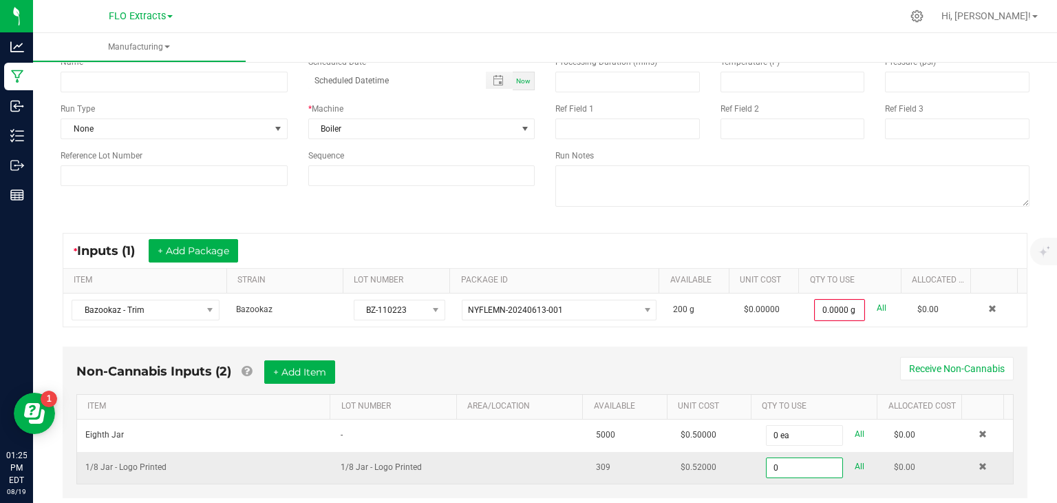
scroll to position [103, 0]
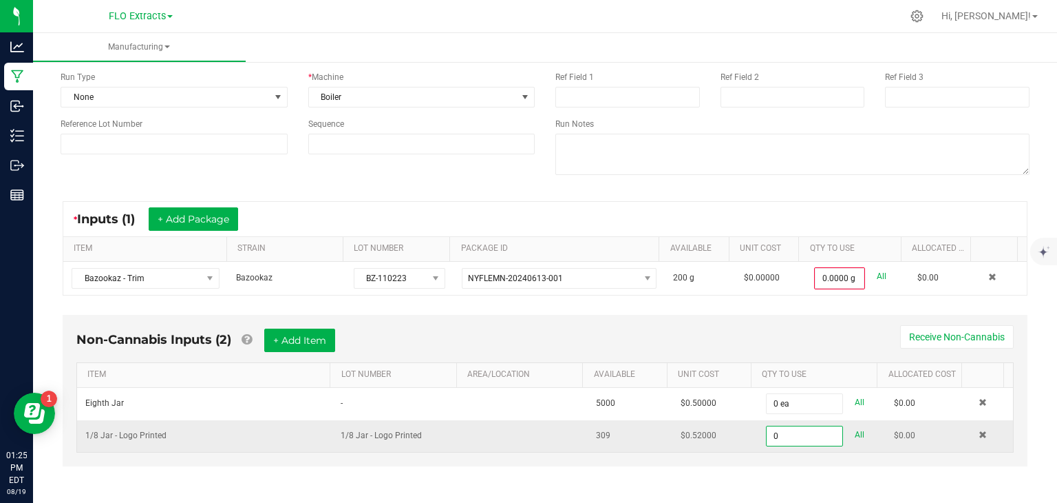
type input "0 ea"
drag, startPoint x: 85, startPoint y: 433, endPoint x: 505, endPoint y: 430, distance: 419.3
click at [504, 430] on tr "1/8 Jar - Logo Printed 1/8 Jar - Logo Printed 309 $0.52000 0 ea All $0.00" at bounding box center [545, 436] width 936 height 32
click at [307, 337] on button "+ Add Item" at bounding box center [299, 339] width 71 height 23
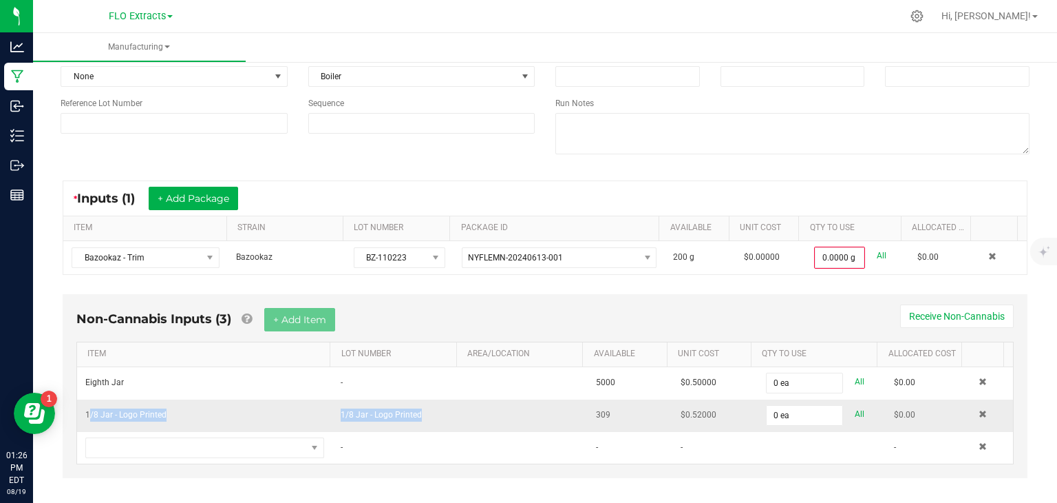
scroll to position [135, 0]
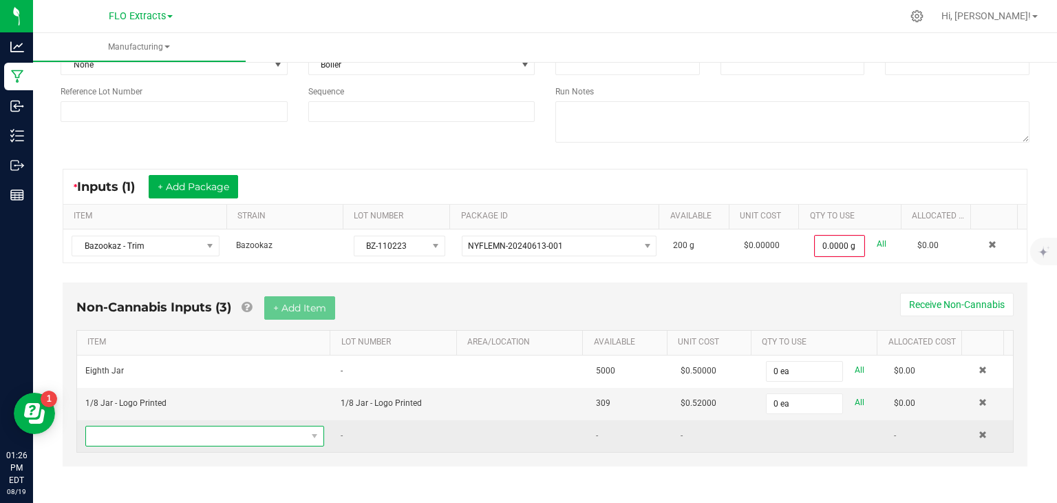
click at [149, 428] on span "NO DATA FOUND" at bounding box center [196, 435] width 220 height 19
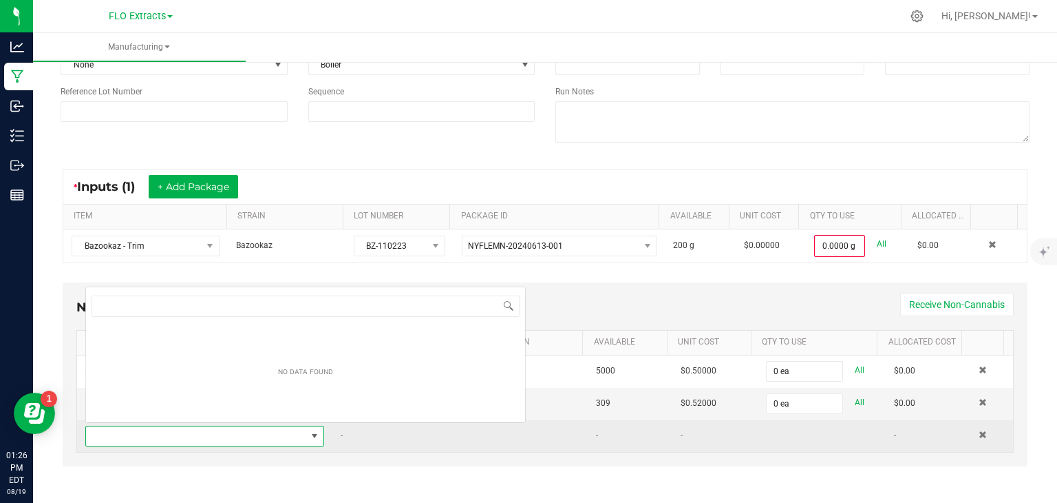
scroll to position [20, 230]
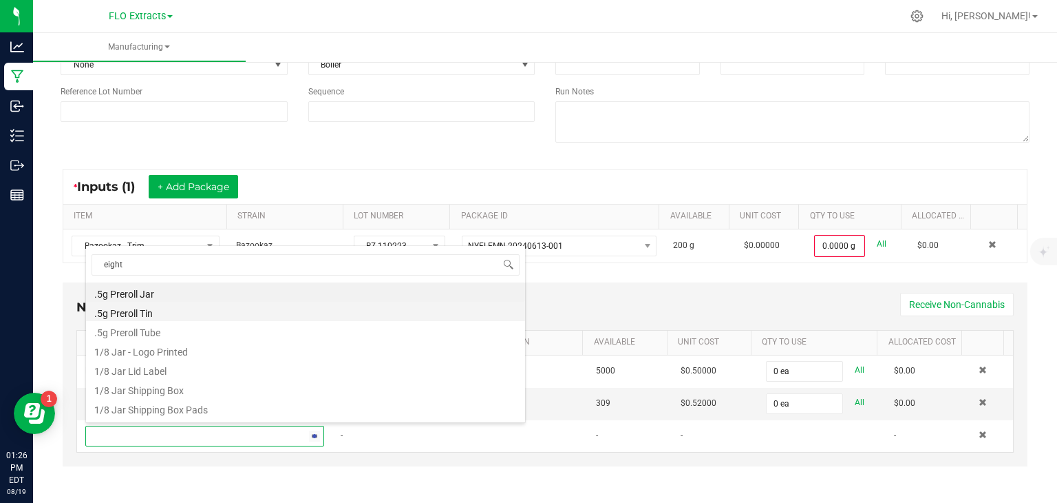
type input "eighth"
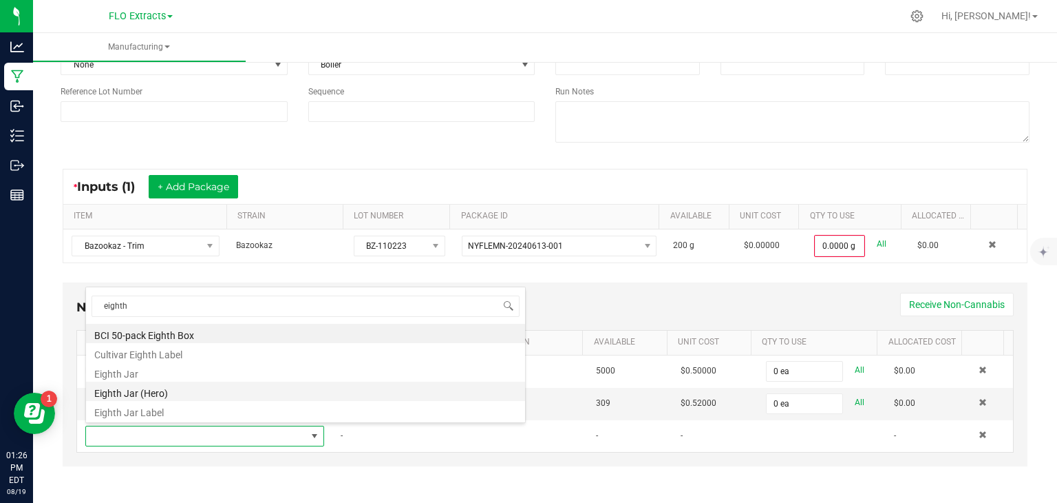
click at [154, 393] on li "Eighth Jar (Hero)" at bounding box center [305, 390] width 439 height 19
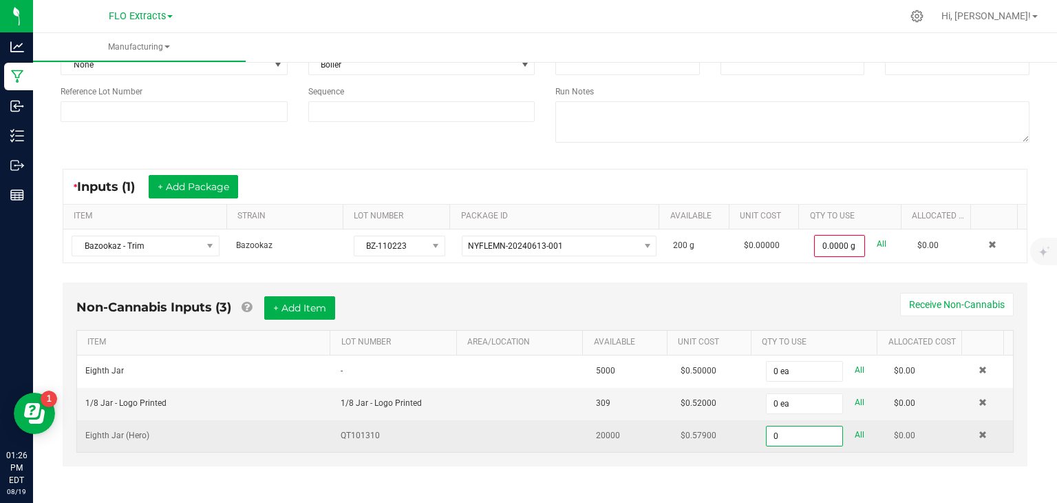
type input "0 ea"
click at [596, 436] on span "20000" at bounding box center [608, 435] width 24 height 10
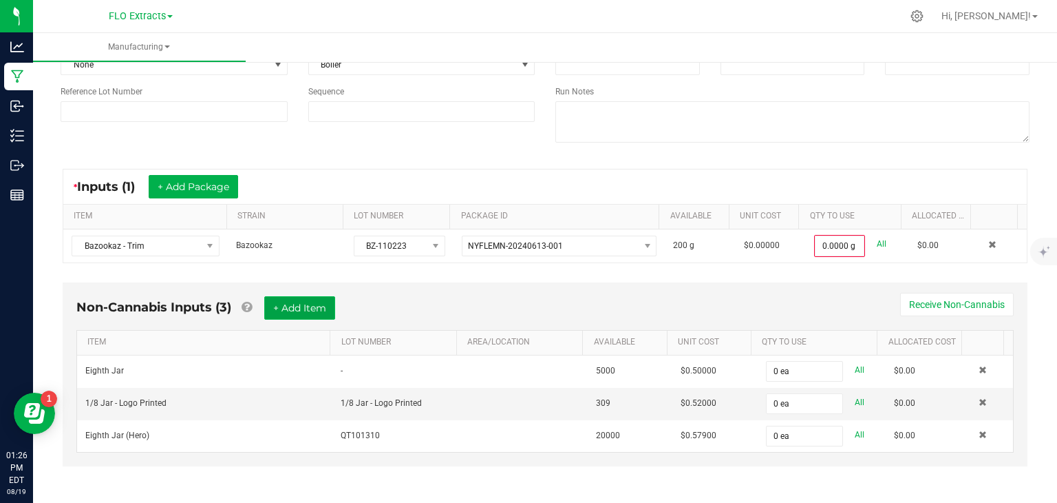
click at [308, 308] on button "+ Add Item" at bounding box center [299, 307] width 71 height 23
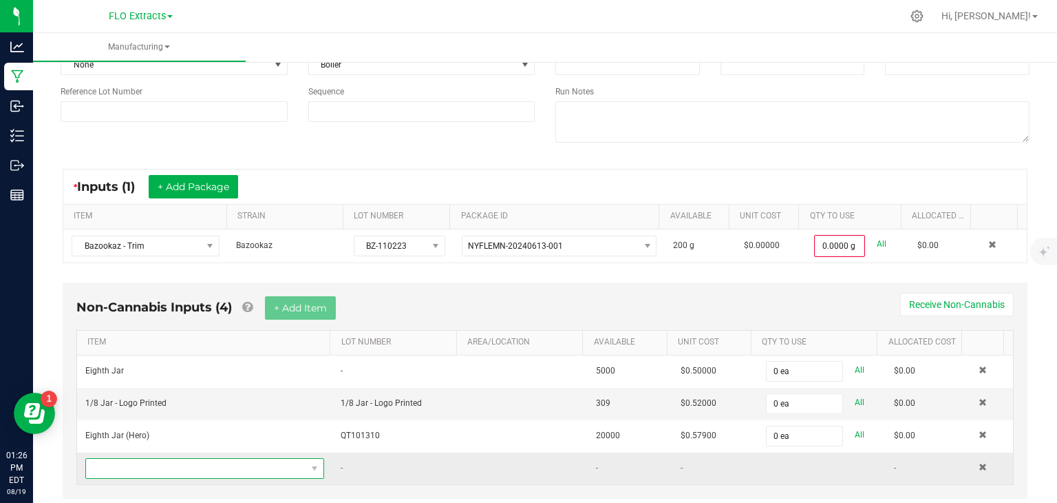
click at [220, 462] on span "NO DATA FOUND" at bounding box center [196, 468] width 220 height 19
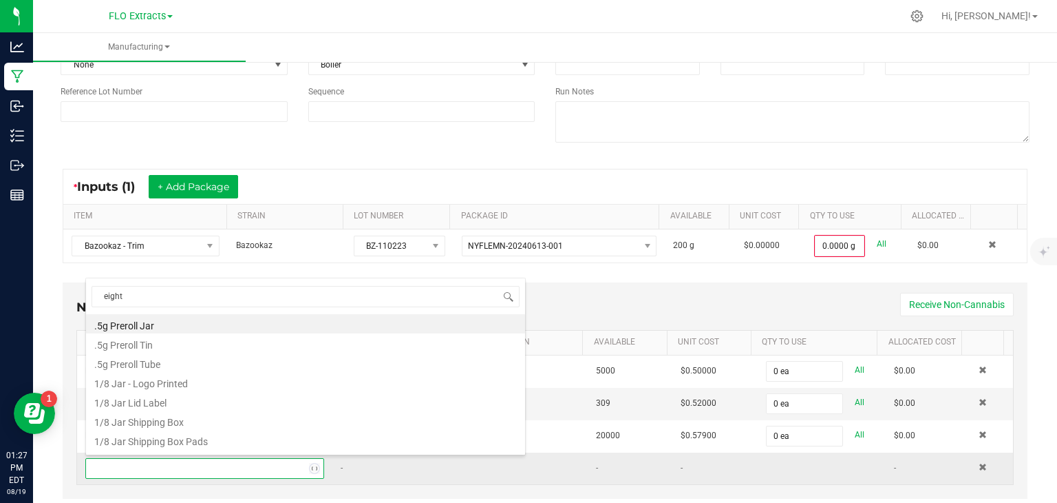
type input "eighth"
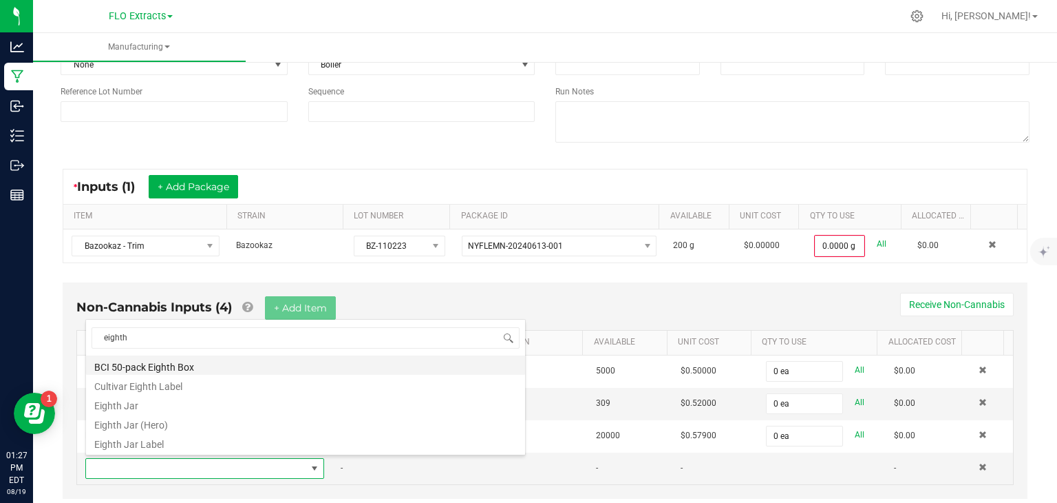
click at [198, 365] on li "BCI 50-pack Eighth Box" at bounding box center [305, 364] width 439 height 19
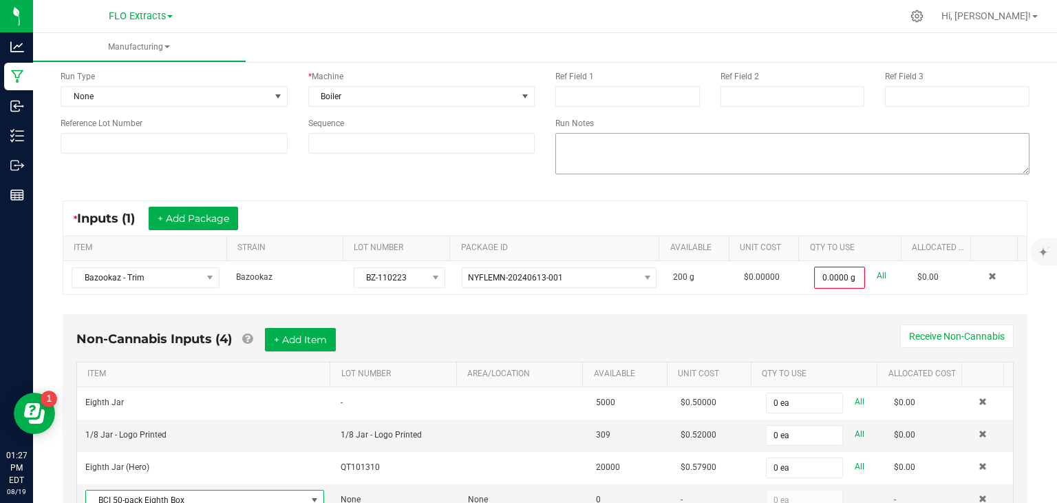
scroll to position [0, 0]
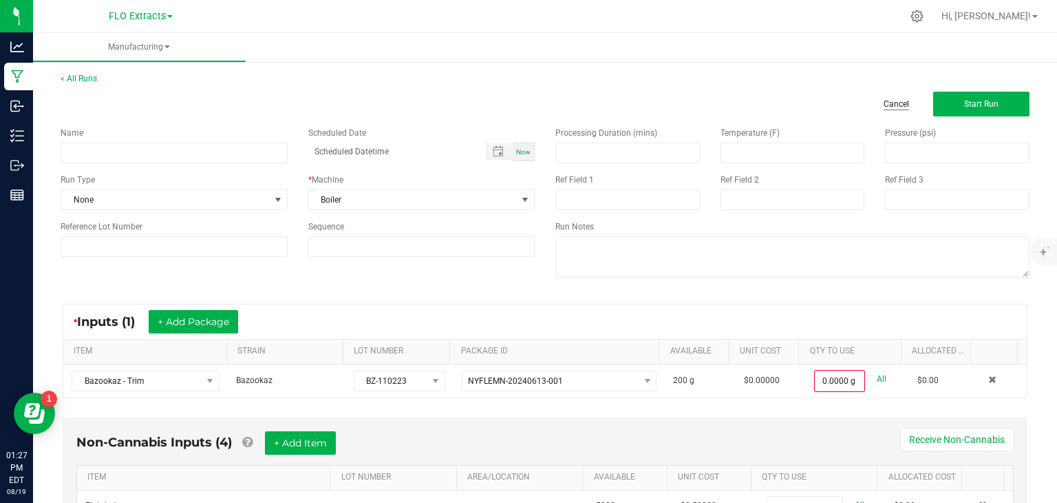
click at [884, 103] on link "Cancel" at bounding box center [896, 104] width 25 height 12
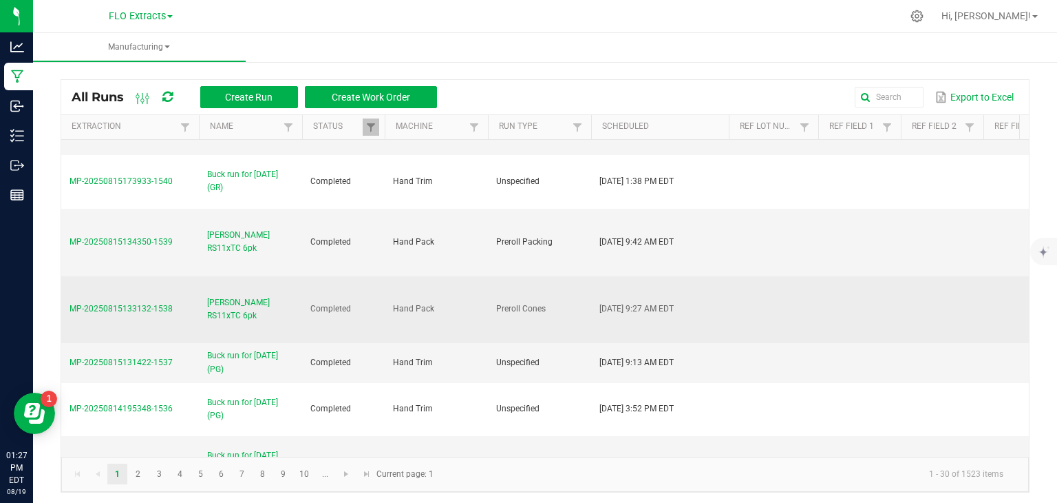
scroll to position [1446, 0]
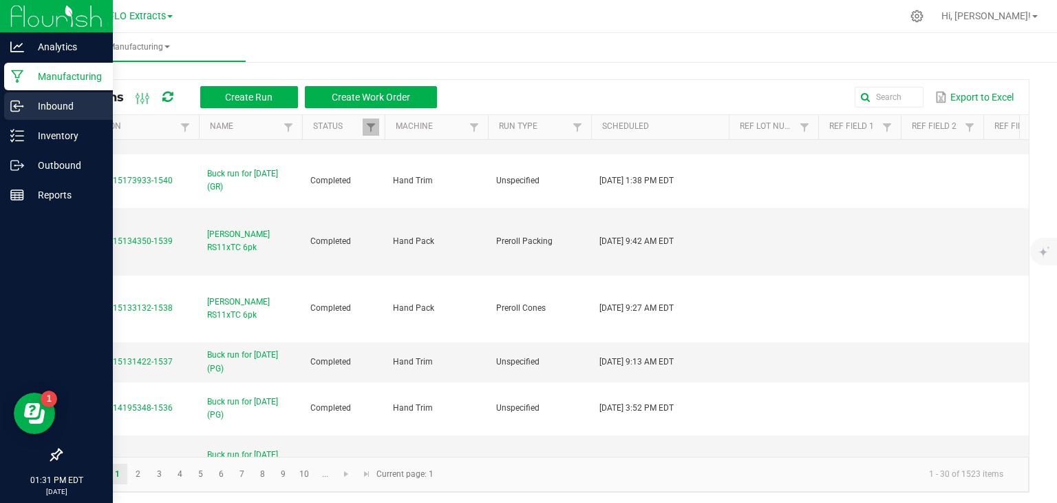
click at [58, 113] on p "Inbound" at bounding box center [65, 106] width 83 height 17
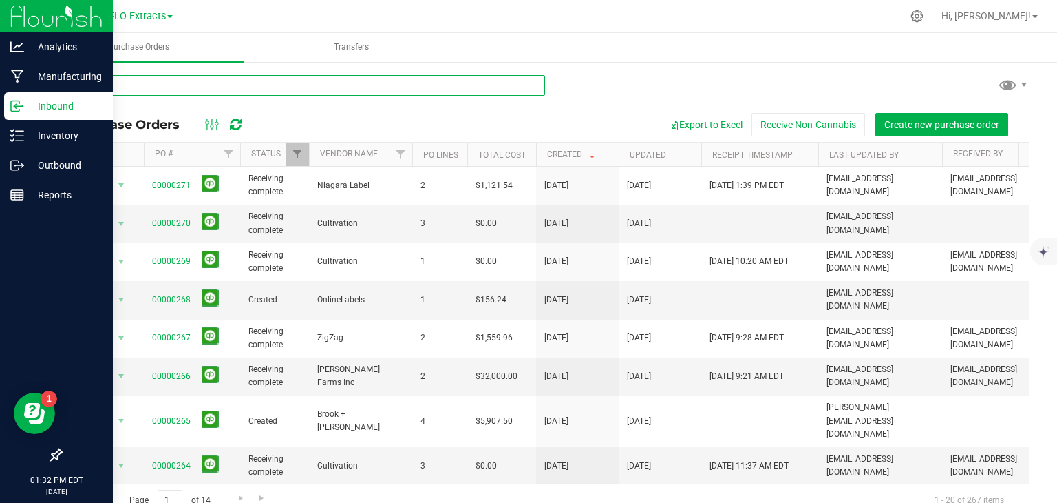
click at [165, 84] on input "text" at bounding box center [303, 85] width 485 height 21
type input "cultivation"
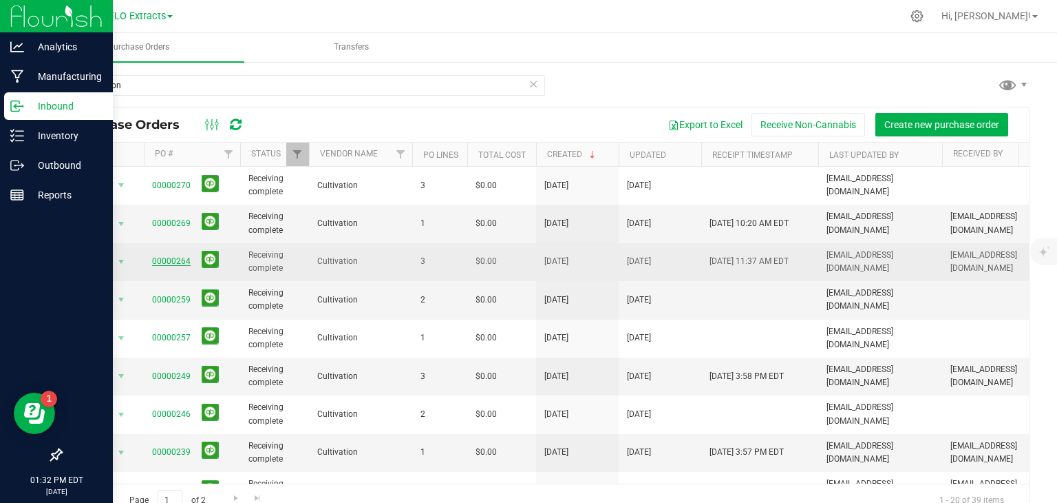
click at [177, 260] on link "00000264" at bounding box center [171, 261] width 39 height 10
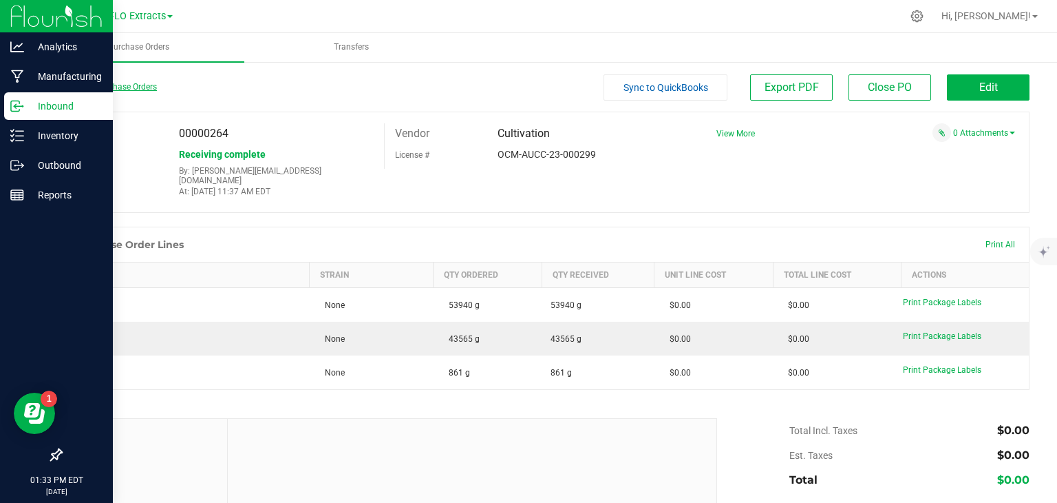
click at [143, 85] on link "Back to Purchase Orders" at bounding box center [109, 87] width 96 height 10
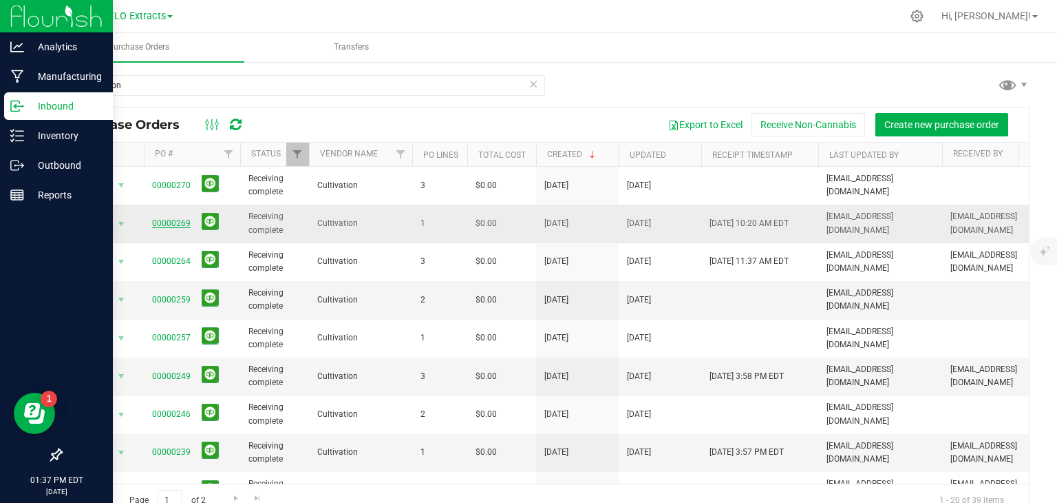
click at [171, 219] on link "00000269" at bounding box center [171, 223] width 39 height 10
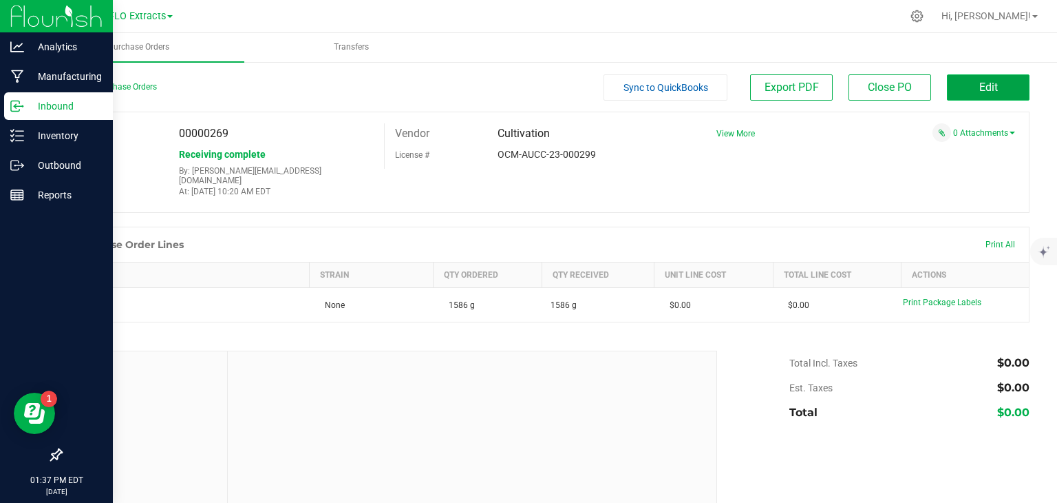
click at [958, 91] on button "Edit" at bounding box center [988, 87] width 83 height 26
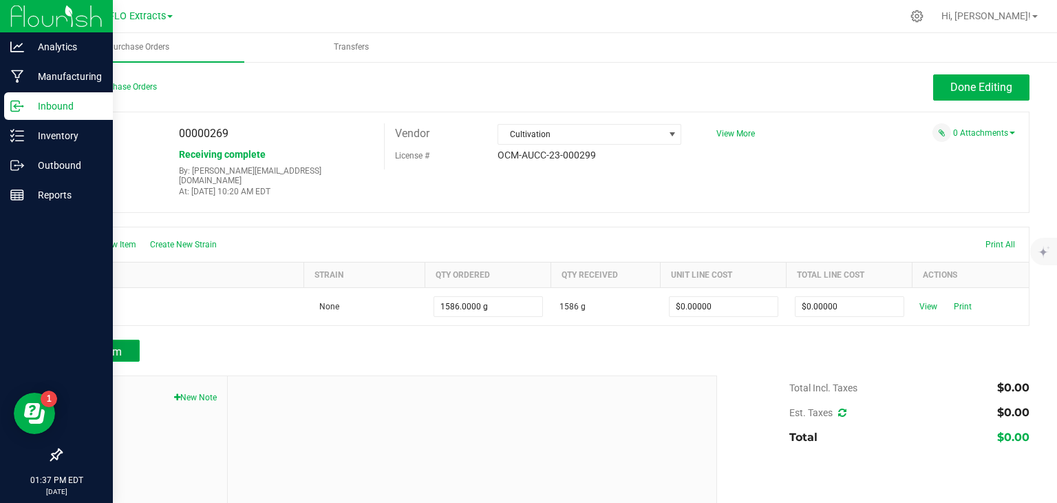
click at [119, 345] on span "Add Item" at bounding box center [99, 351] width 43 height 13
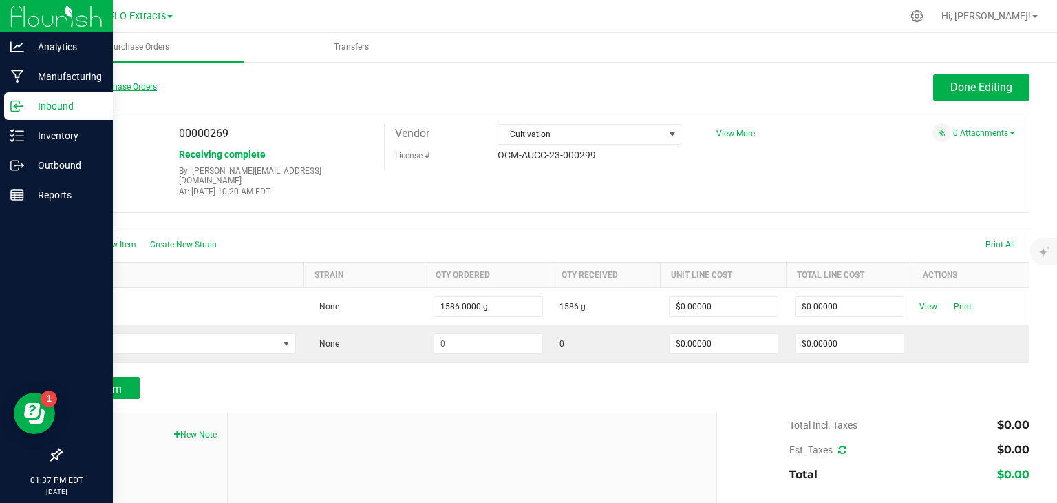
click at [129, 85] on link "Back to Purchase Orders" at bounding box center [109, 87] width 96 height 10
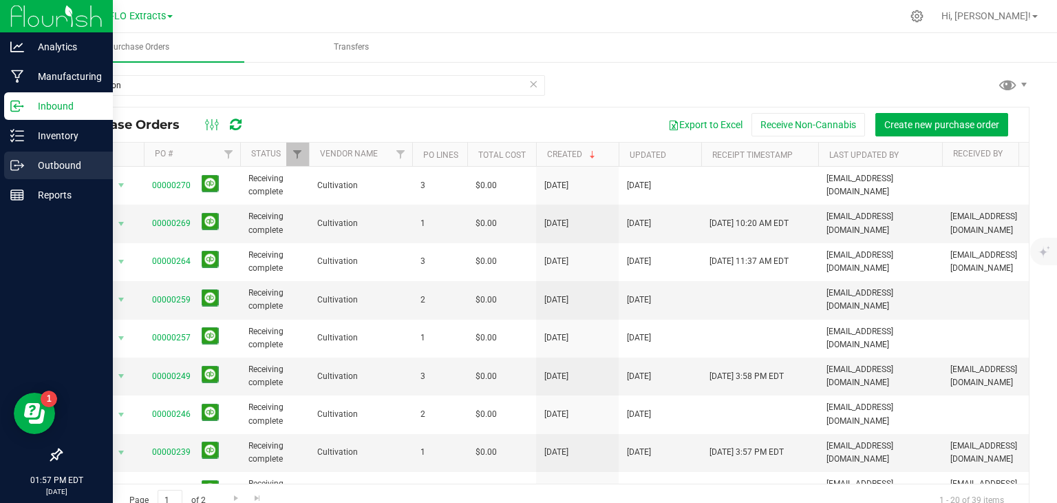
click at [66, 171] on p "Outbound" at bounding box center [65, 165] width 83 height 17
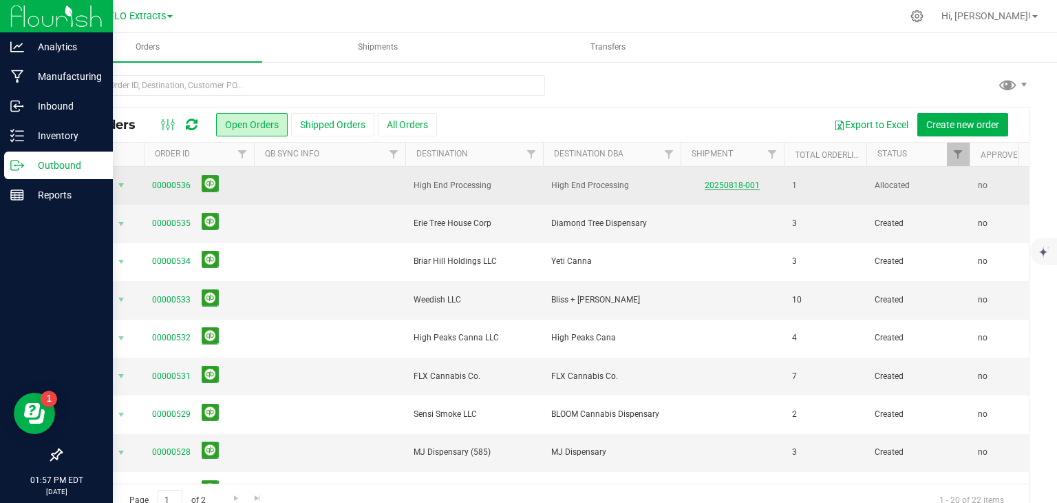
click at [737, 180] on link "20250818-001" at bounding box center [732, 185] width 55 height 10
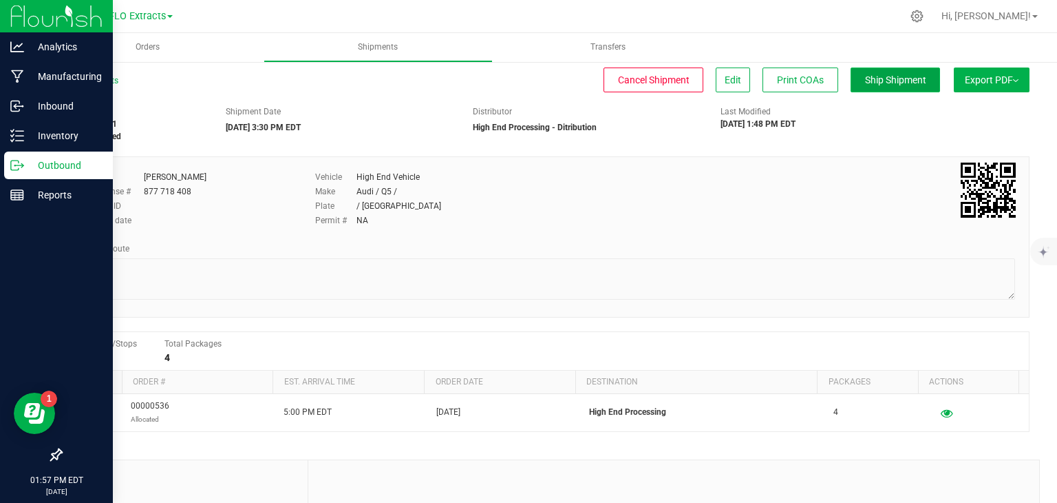
click at [883, 86] on button "Ship Shipment" at bounding box center [896, 79] width 90 height 25
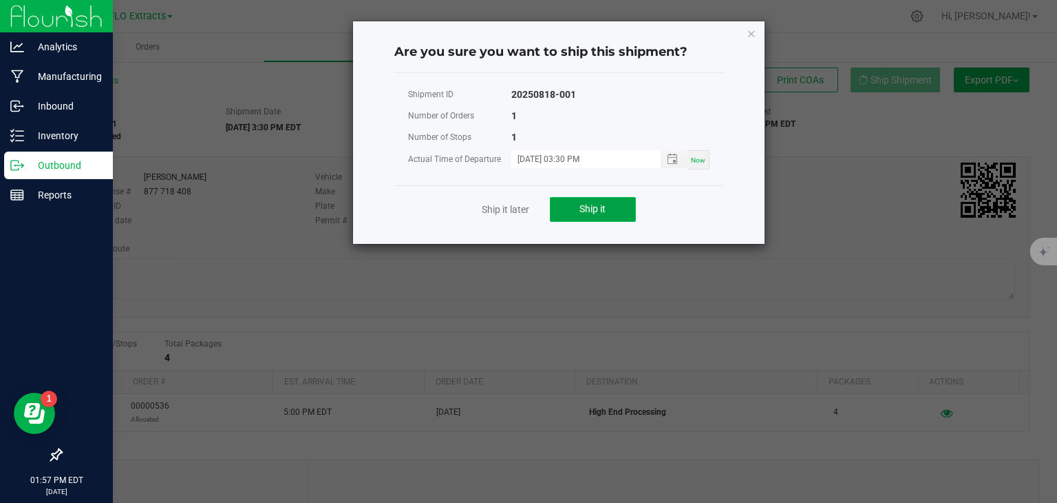
click at [620, 204] on button "Ship it" at bounding box center [593, 209] width 86 height 25
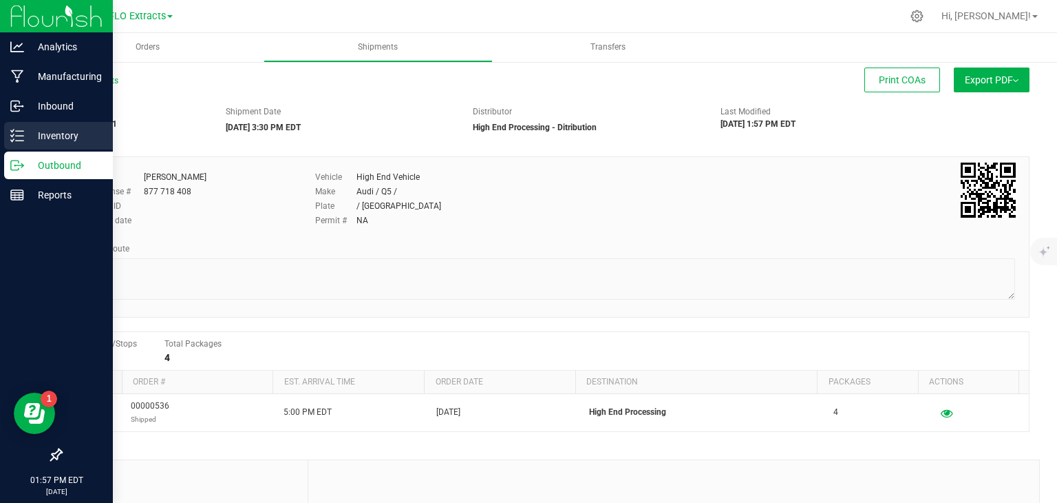
click at [68, 128] on p "Inventory" at bounding box center [65, 135] width 83 height 17
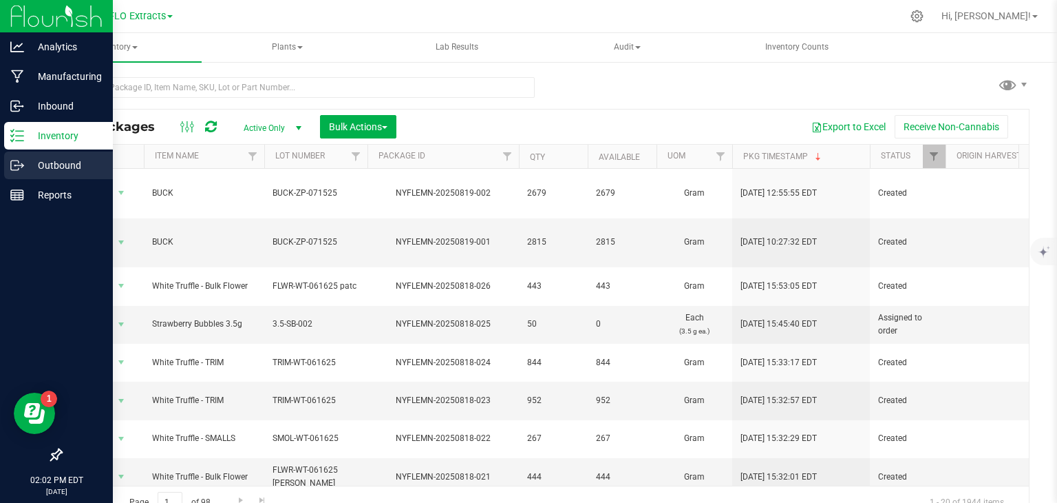
click at [28, 166] on p "Outbound" at bounding box center [65, 165] width 83 height 17
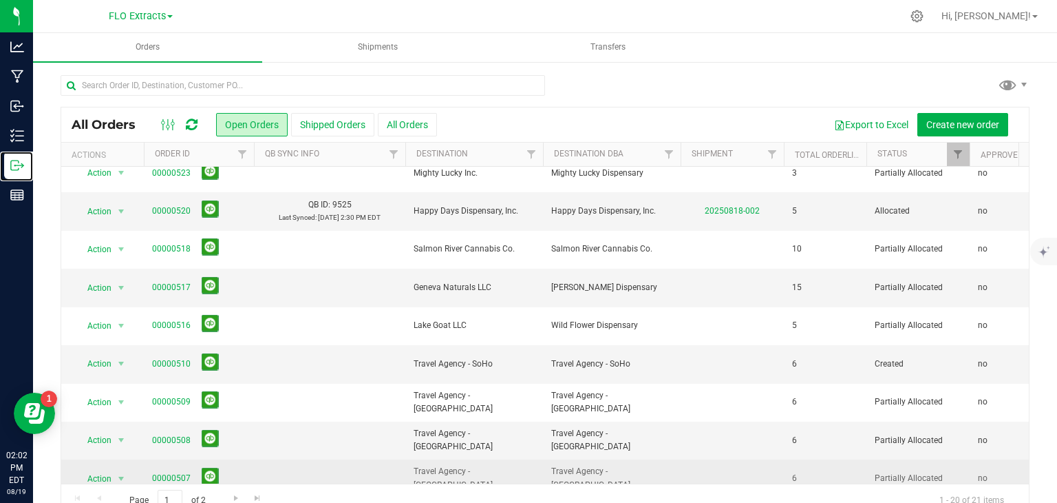
scroll to position [453, 0]
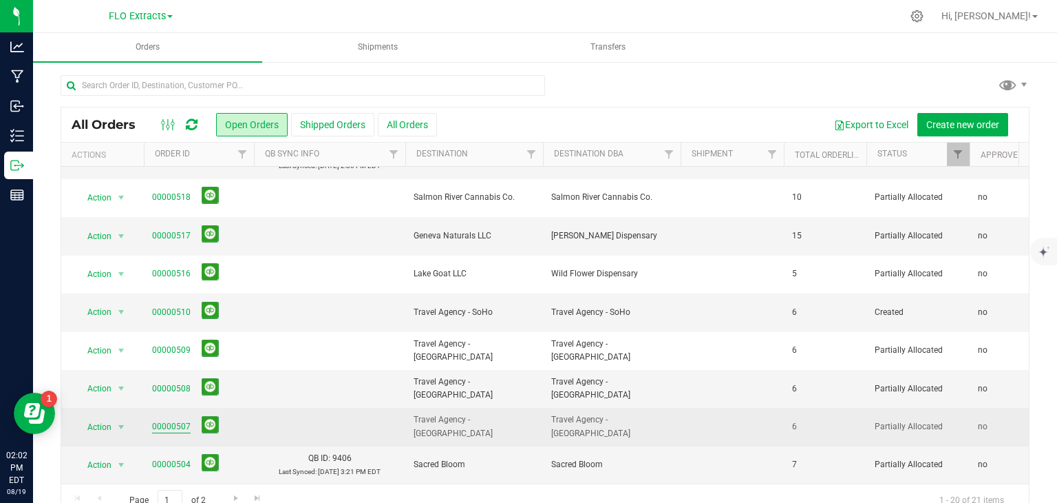
click at [165, 420] on link "00000507" at bounding box center [171, 426] width 39 height 13
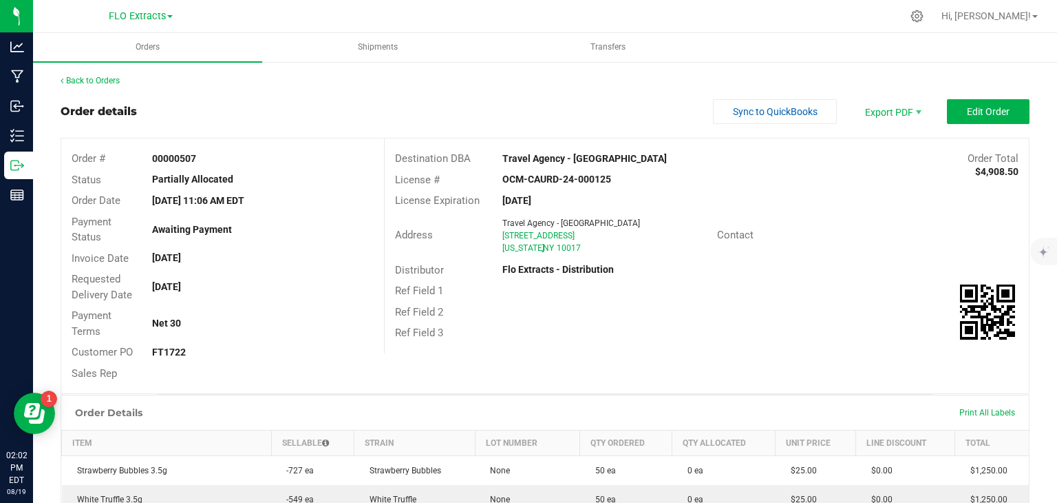
click at [79, 72] on div "Back to Orders Order details Sync to QuickBooks Export PDF Edit Order Order # 0…" at bounding box center [545, 486] width 1024 height 850
click at [81, 81] on link "Back to Orders" at bounding box center [90, 81] width 59 height 10
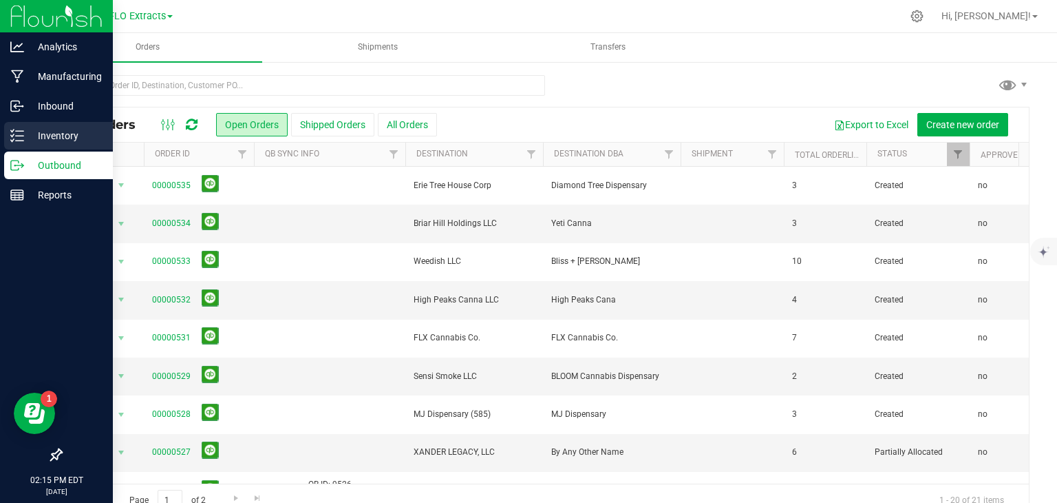
click at [27, 127] on div "Inventory" at bounding box center [58, 136] width 109 height 28
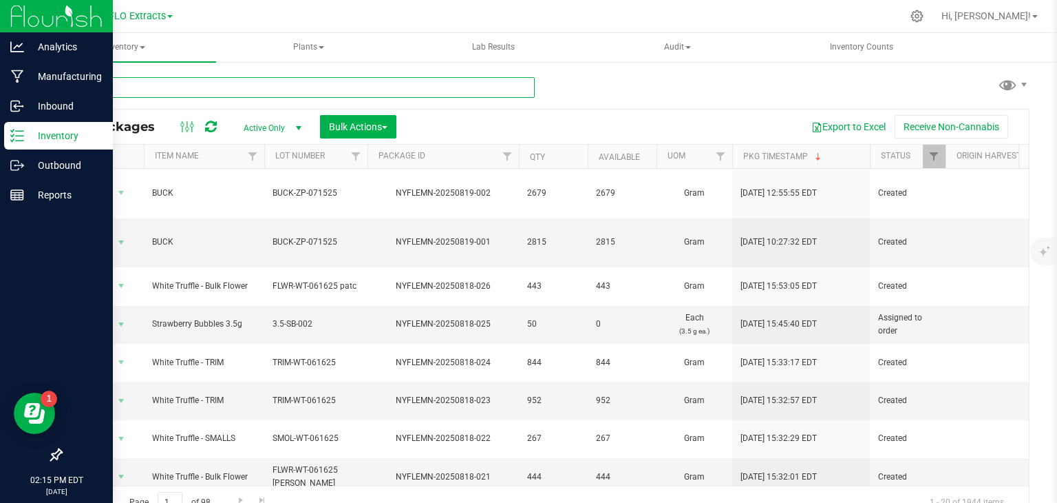
click at [225, 86] on input "text" at bounding box center [298, 87] width 474 height 21
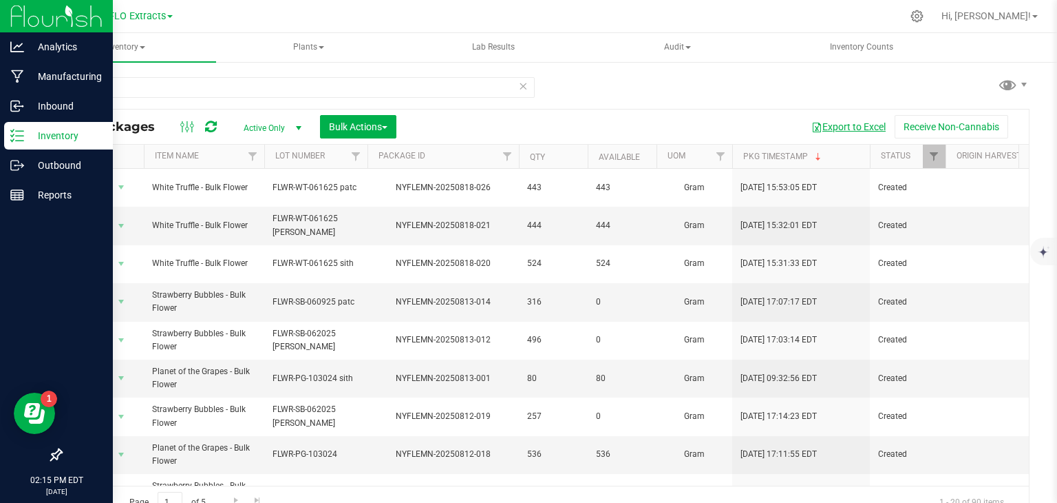
click at [850, 127] on button "Export to Excel" at bounding box center [849, 126] width 92 height 23
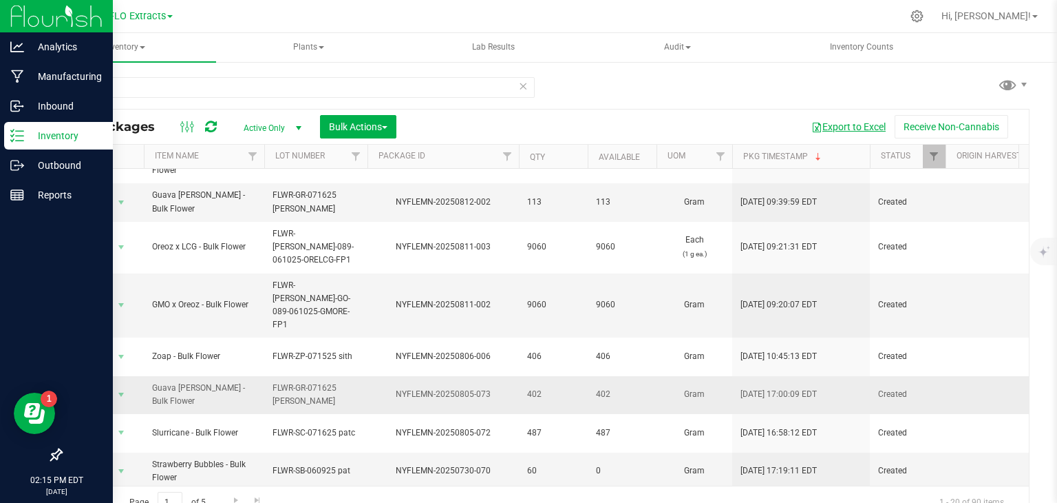
scroll to position [15, 0]
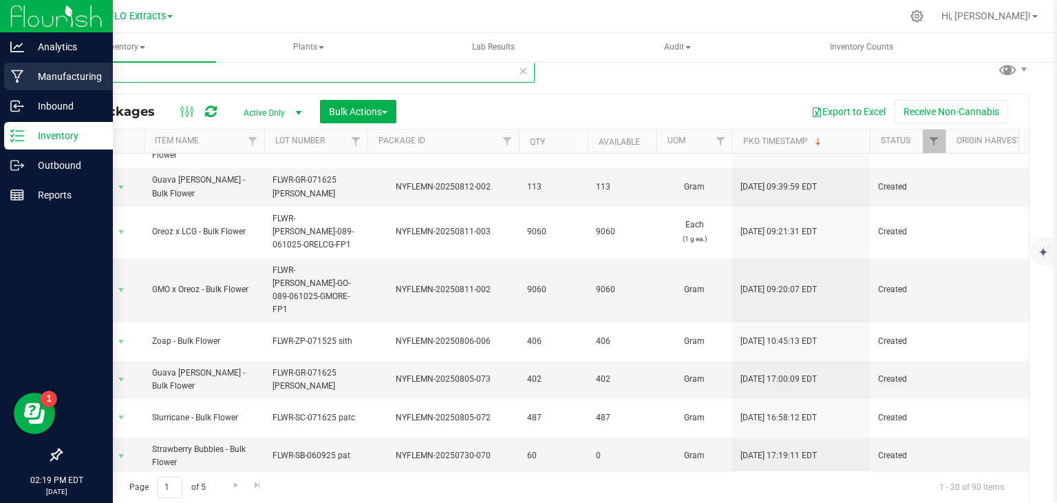
drag, startPoint x: 185, startPoint y: 72, endPoint x: 0, endPoint y: 72, distance: 184.5
click at [0, 72] on div "Analytics Manufacturing Inbound Inventory Outbound Reports 02:19 PM EDT [DATE] …" at bounding box center [528, 251] width 1057 height 503
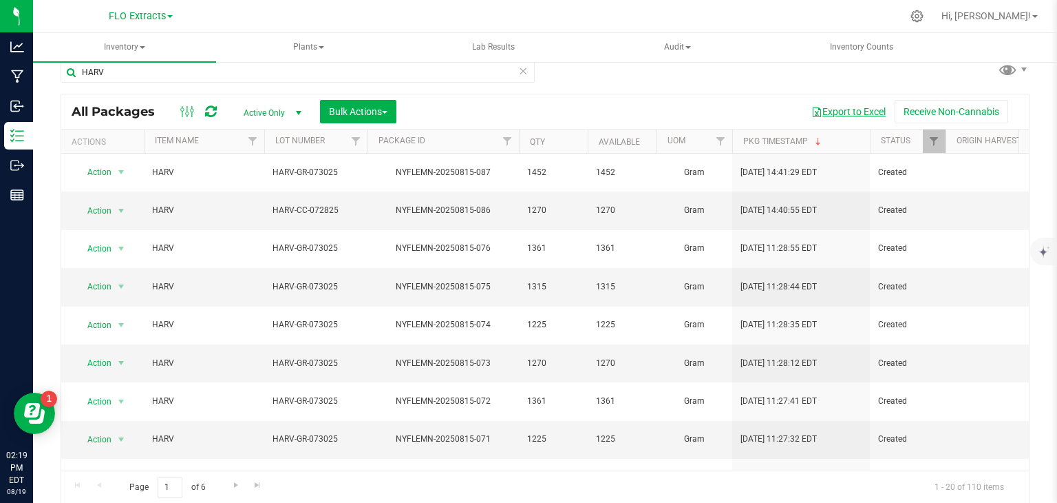
click at [834, 114] on button "Export to Excel" at bounding box center [849, 111] width 92 height 23
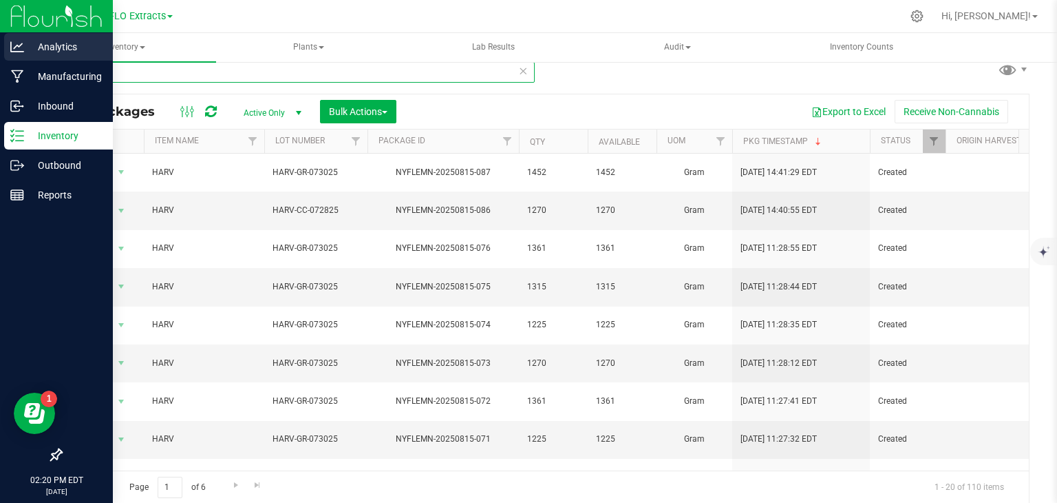
drag, startPoint x: 144, startPoint y: 72, endPoint x: 0, endPoint y: 48, distance: 146.0
click at [1, 56] on div "Analytics Manufacturing Inbound Inventory Outbound Reports 02:20 PM EDT [DATE] …" at bounding box center [528, 251] width 1057 height 503
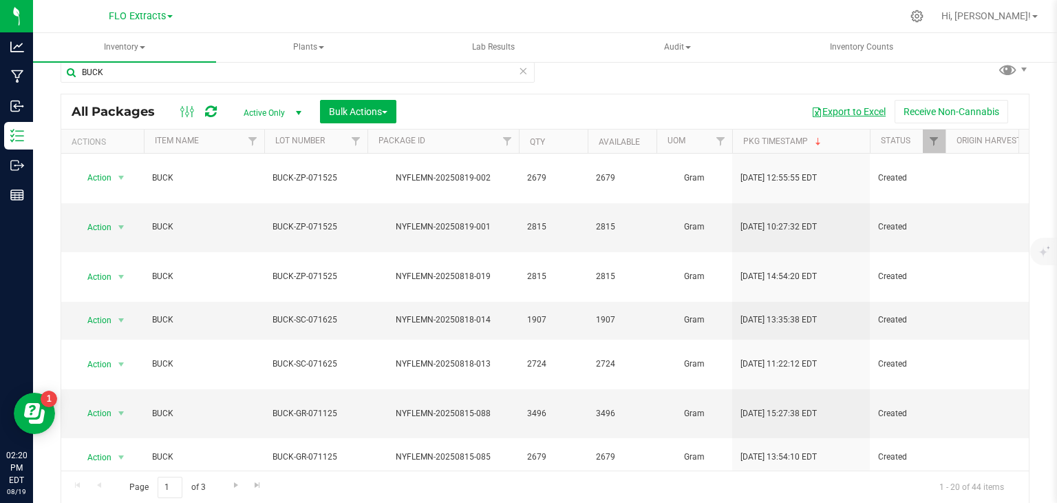
click at [830, 108] on button "Export to Excel" at bounding box center [849, 111] width 92 height 23
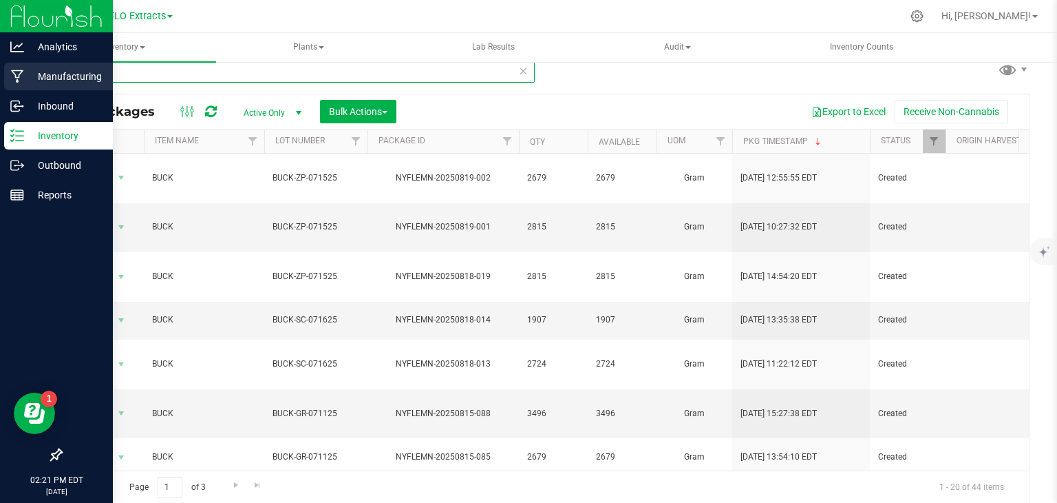
drag, startPoint x: 126, startPoint y: 67, endPoint x: 0, endPoint y: 67, distance: 126.0
click at [0, 67] on div "Analytics Manufacturing Inbound Inventory Outbound Reports 02:21 PM EDT [DATE] …" at bounding box center [528, 251] width 1057 height 503
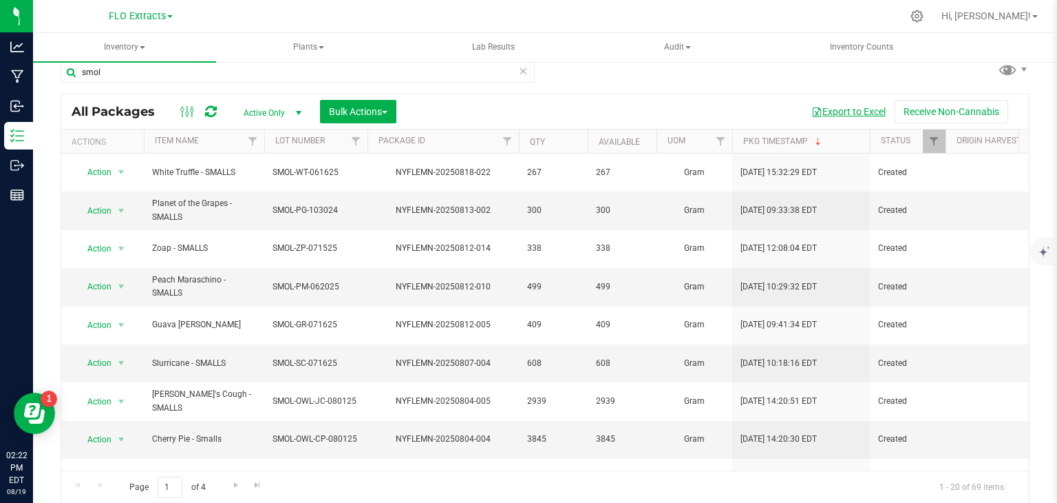
click at [828, 110] on button "Export to Excel" at bounding box center [849, 111] width 92 height 23
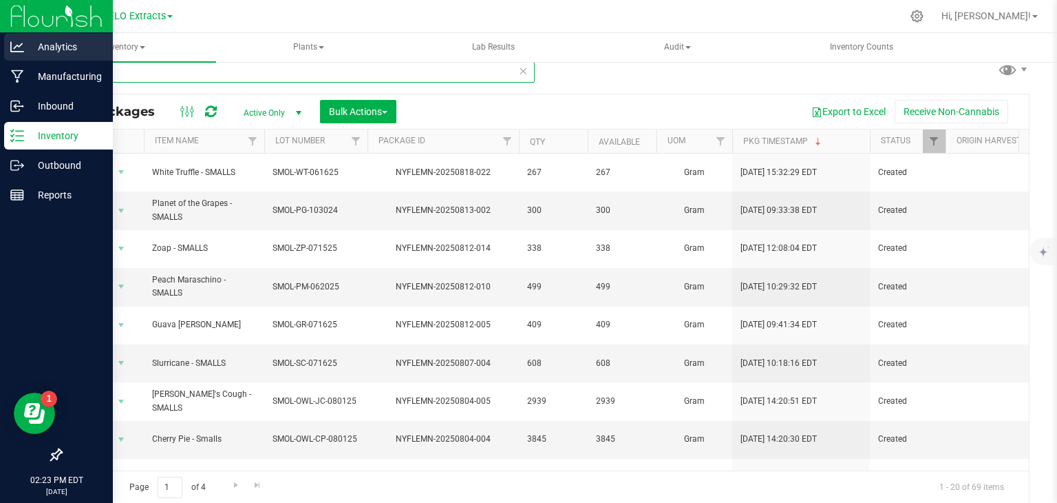
drag, startPoint x: 120, startPoint y: 75, endPoint x: 0, endPoint y: 47, distance: 123.7
click at [0, 56] on div "Analytics Manufacturing Inbound Inventory Outbound Reports 02:23 PM EDT [DATE] …" at bounding box center [528, 251] width 1057 height 503
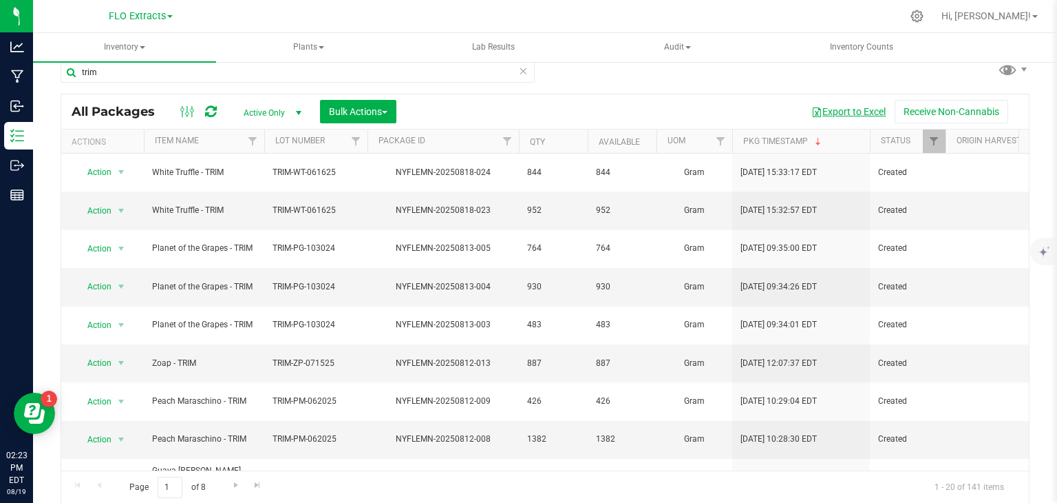
click at [849, 112] on button "Export to Excel" at bounding box center [849, 111] width 92 height 23
drag, startPoint x: 176, startPoint y: 78, endPoint x: 107, endPoint y: 78, distance: 68.8
click at [107, 78] on input "trim" at bounding box center [298, 72] width 474 height 21
type input "t"
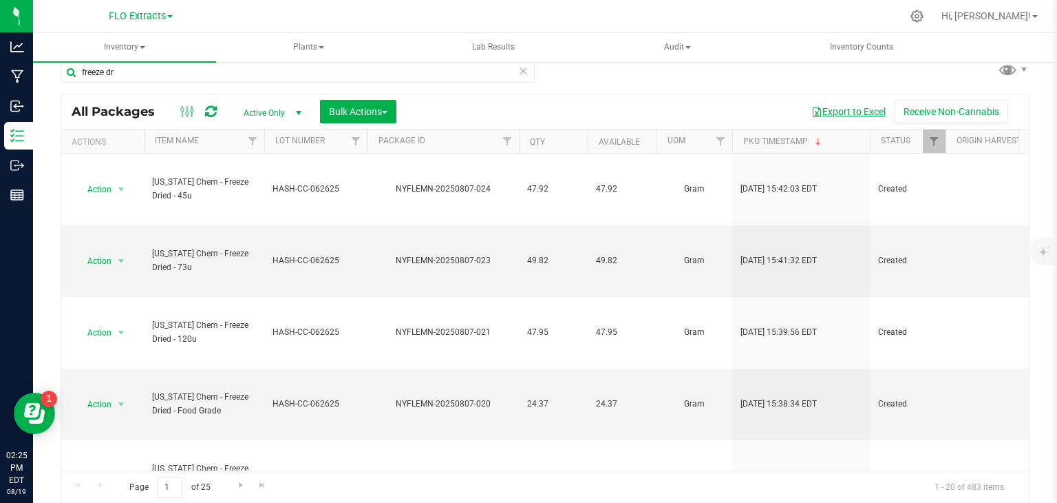
click at [821, 112] on button "Export to Excel" at bounding box center [849, 111] width 92 height 23
drag, startPoint x: 239, startPoint y: 75, endPoint x: 45, endPoint y: 81, distance: 193.5
click at [54, 79] on div "freeze dr All Packages Active Only Active Only Lab Samples Locked All Bulk Acti…" at bounding box center [545, 255] width 1024 height 420
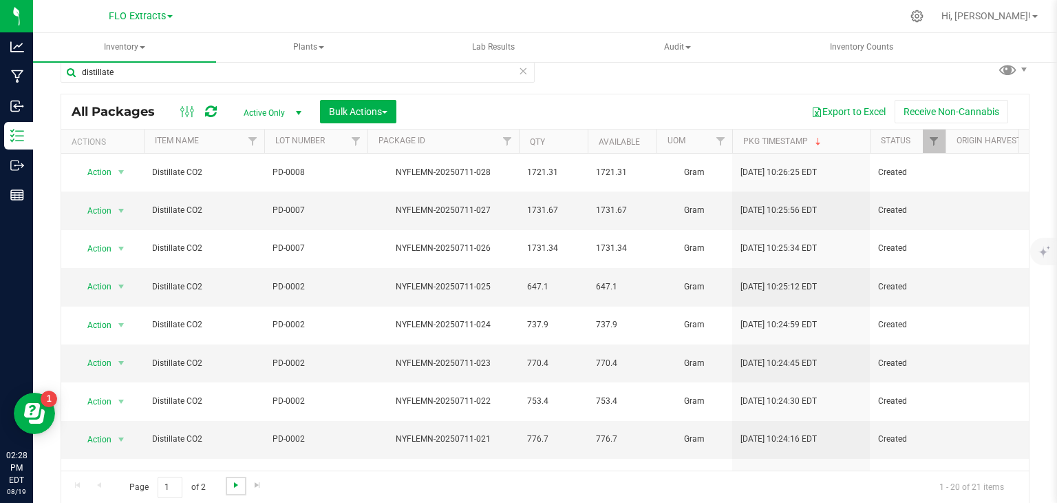
click at [231, 484] on span "Go to the next page" at bounding box center [236, 484] width 11 height 11
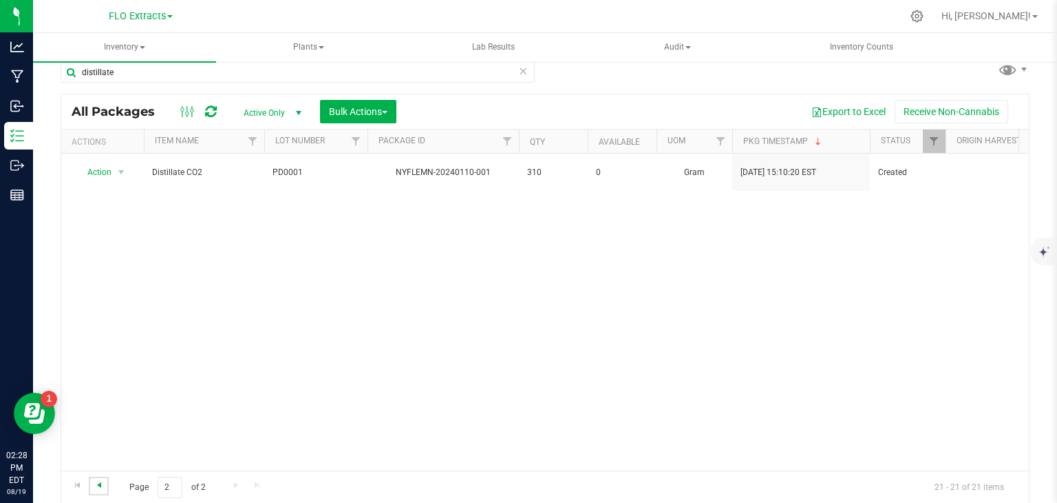
click at [96, 484] on span "Go to the previous page" at bounding box center [99, 484] width 11 height 11
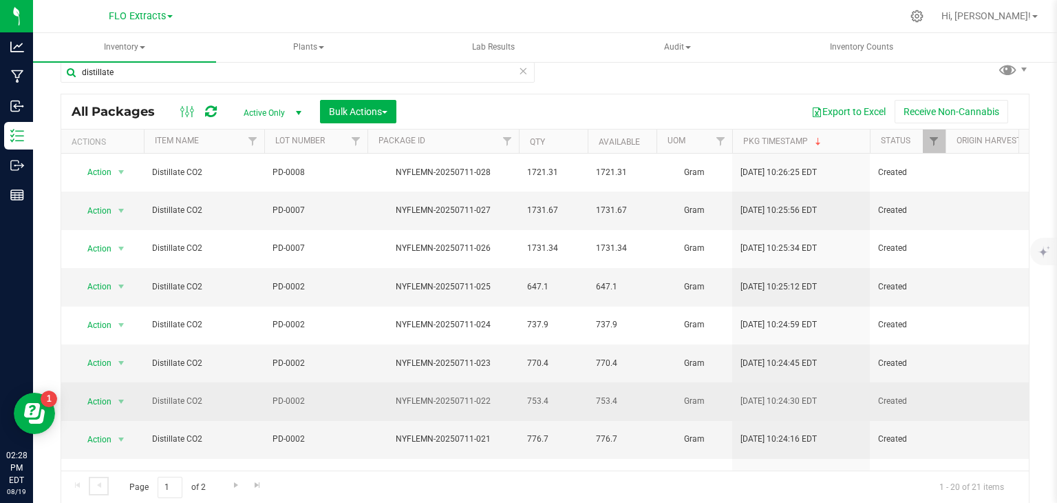
scroll to position [352, 0]
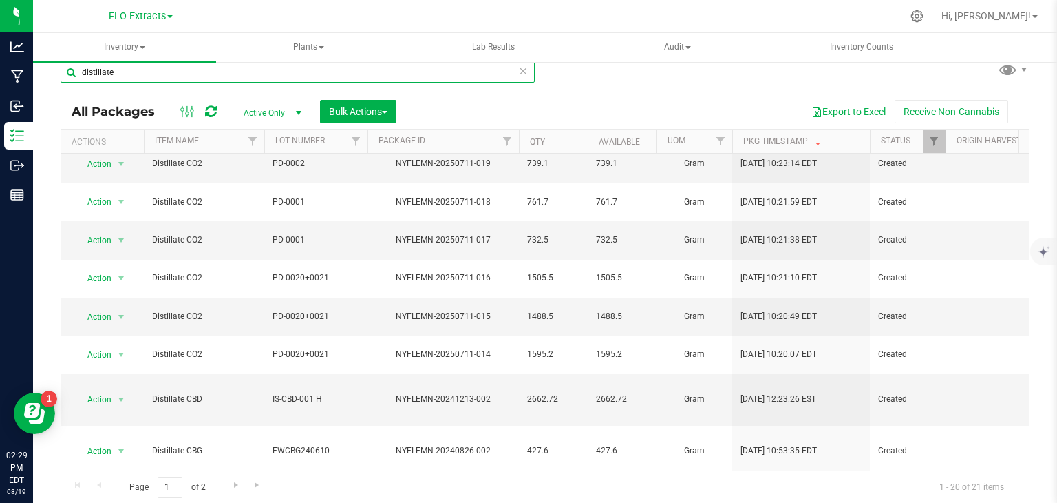
click at [288, 70] on input "distillate" at bounding box center [298, 72] width 474 height 21
type input "d"
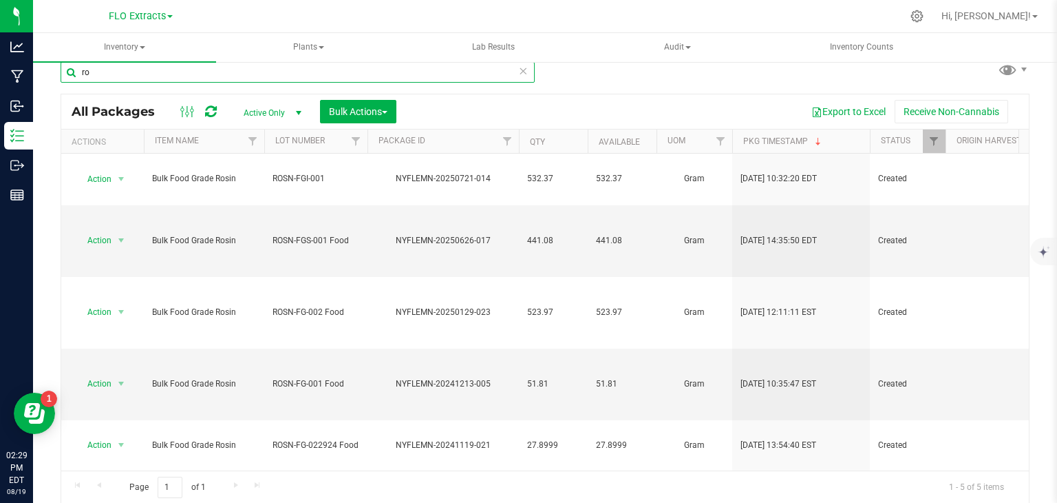
type input "r"
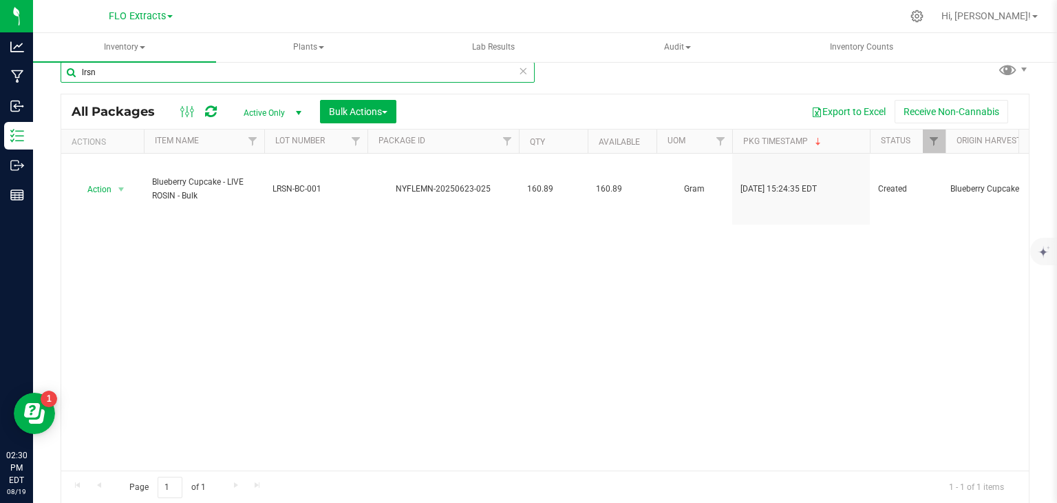
type input "lrsn"
